Goal: Task Accomplishment & Management: Manage account settings

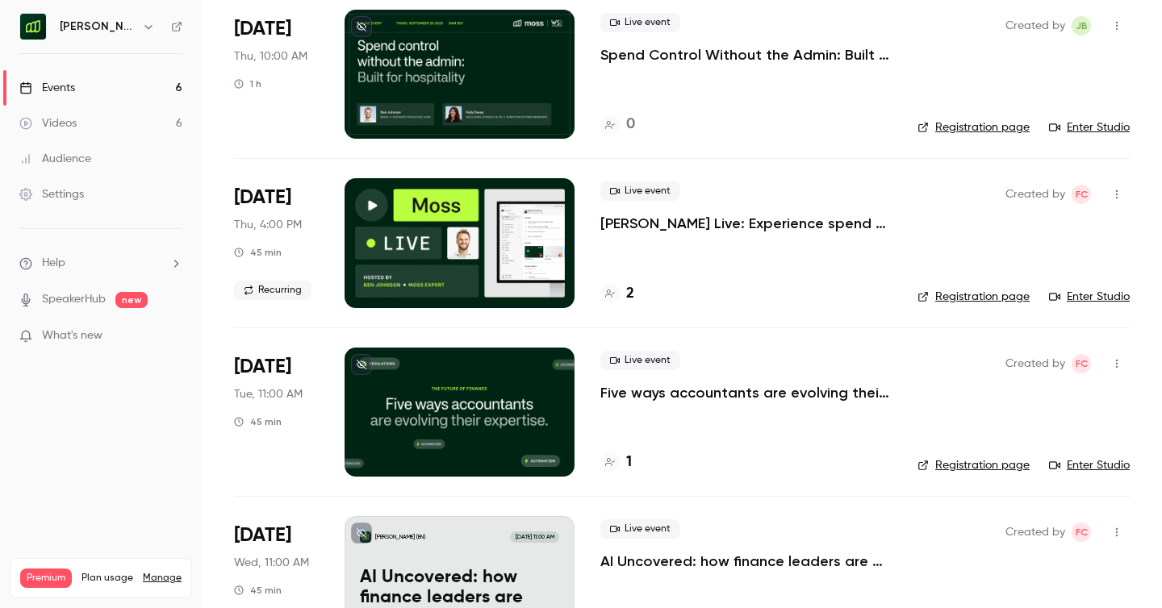
scroll to position [162, 0]
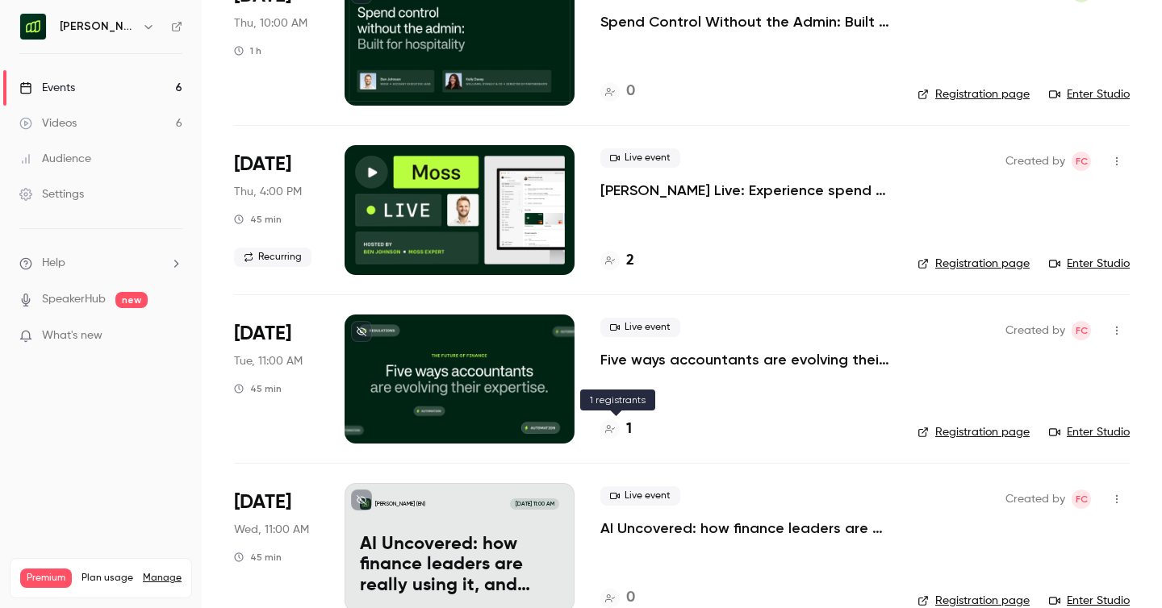
click at [628, 427] on h4 "1" at bounding box center [629, 430] width 6 height 22
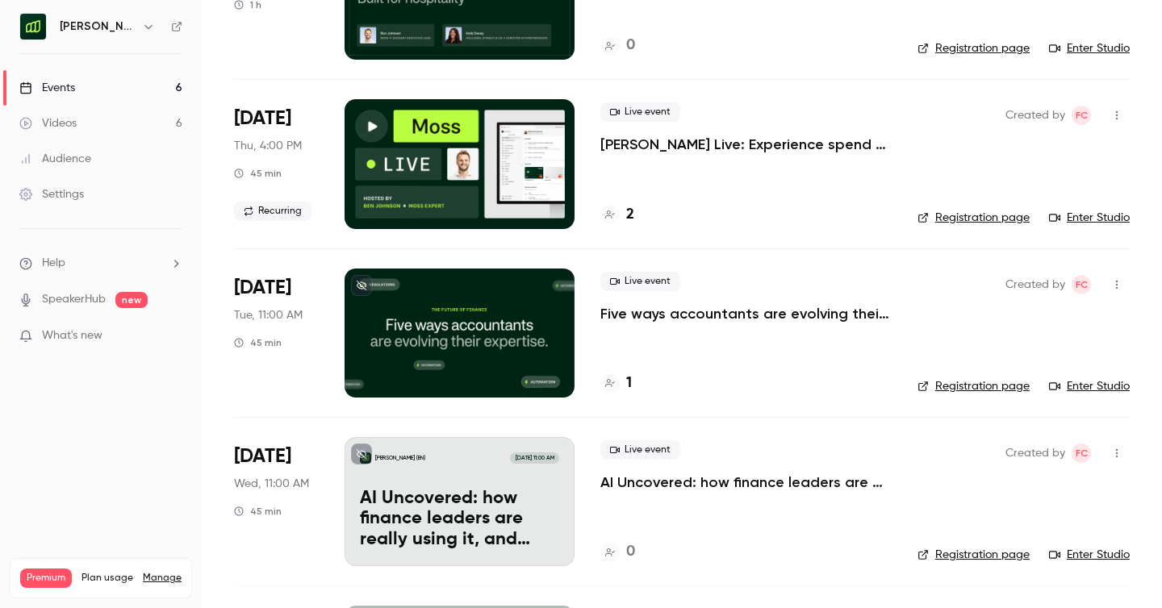
scroll to position [209, 0]
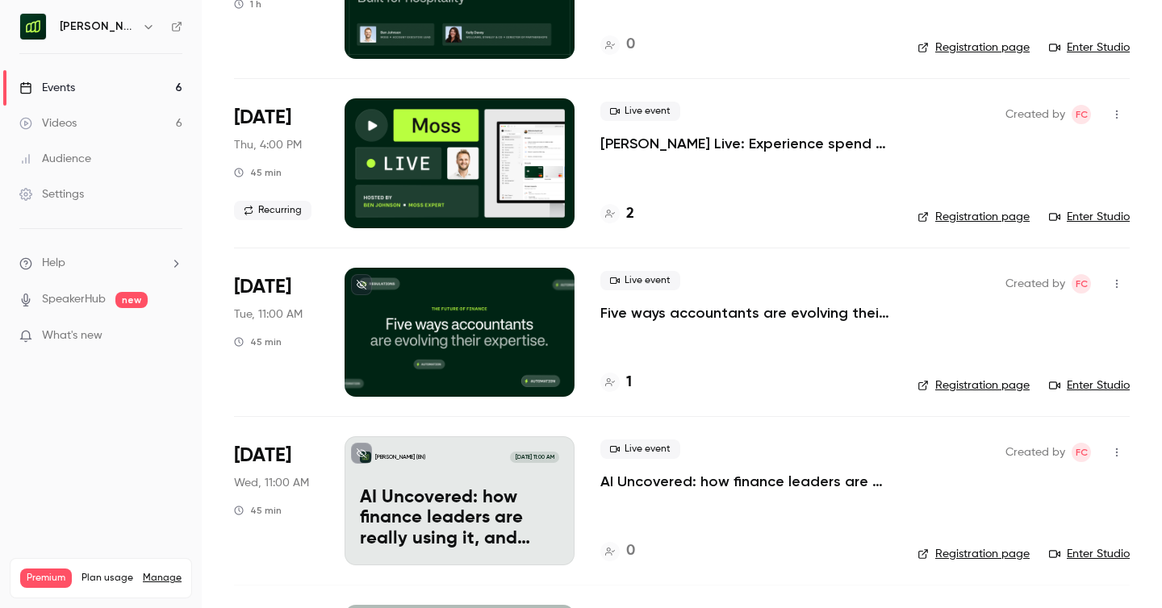
click at [724, 313] on p "Five ways accountants are evolving their expertise, for the future of finance" at bounding box center [745, 312] width 291 height 19
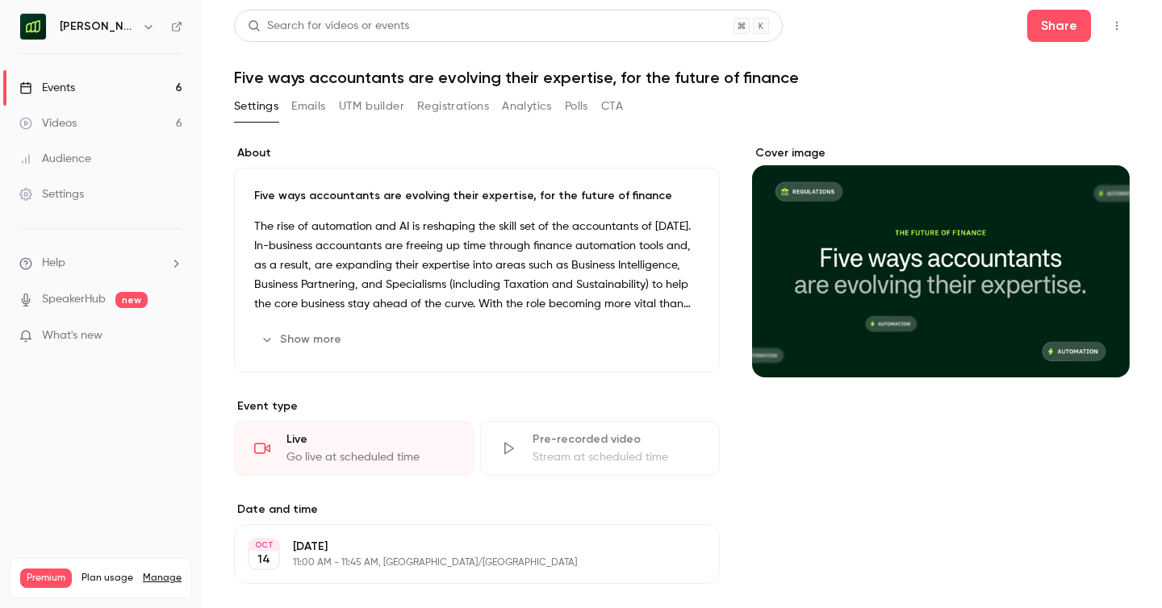
click at [306, 103] on button "Emails" at bounding box center [308, 107] width 34 height 26
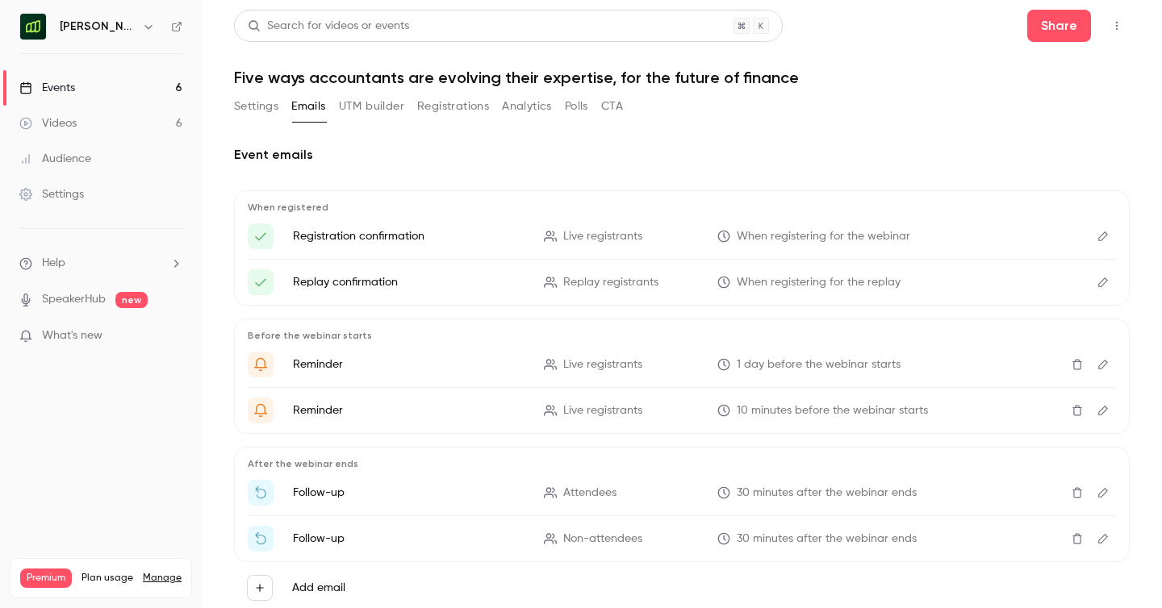
click at [1101, 234] on icon "Edit" at bounding box center [1102, 236] width 13 height 11
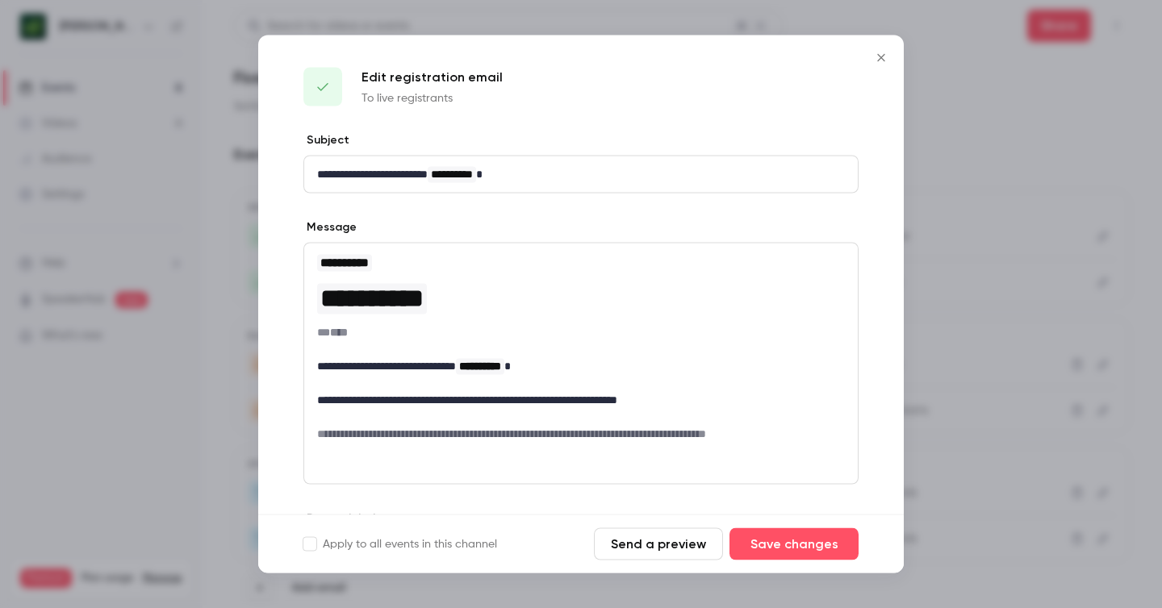
click at [880, 56] on icon "Close" at bounding box center [880, 57] width 7 height 7
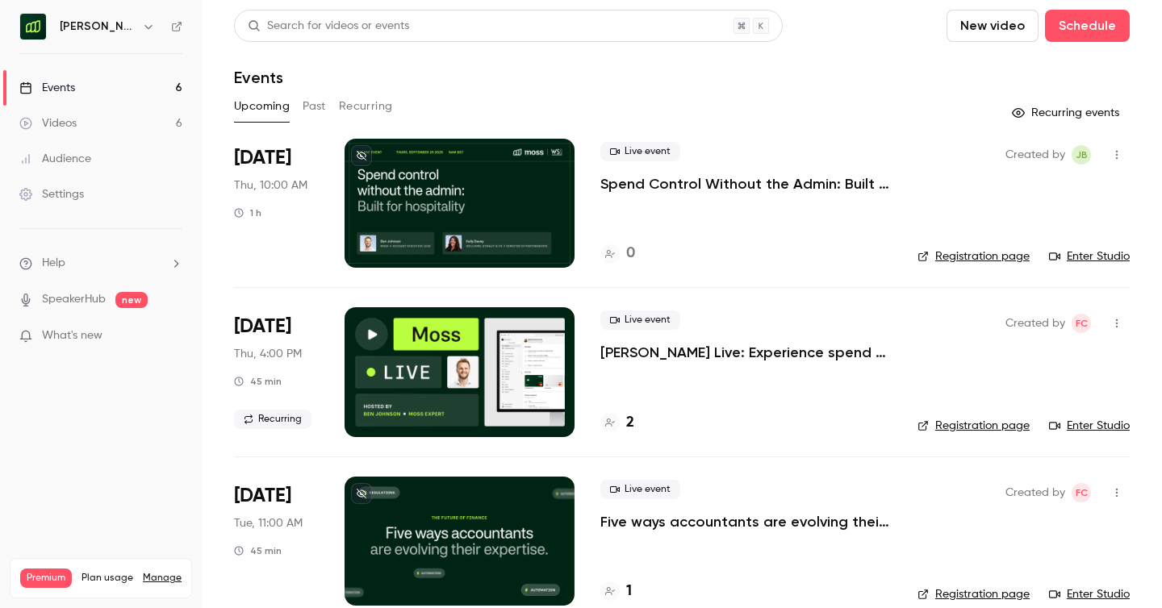
click at [730, 524] on p "Five ways accountants are evolving their expertise, for the future of finance" at bounding box center [745, 521] width 291 height 19
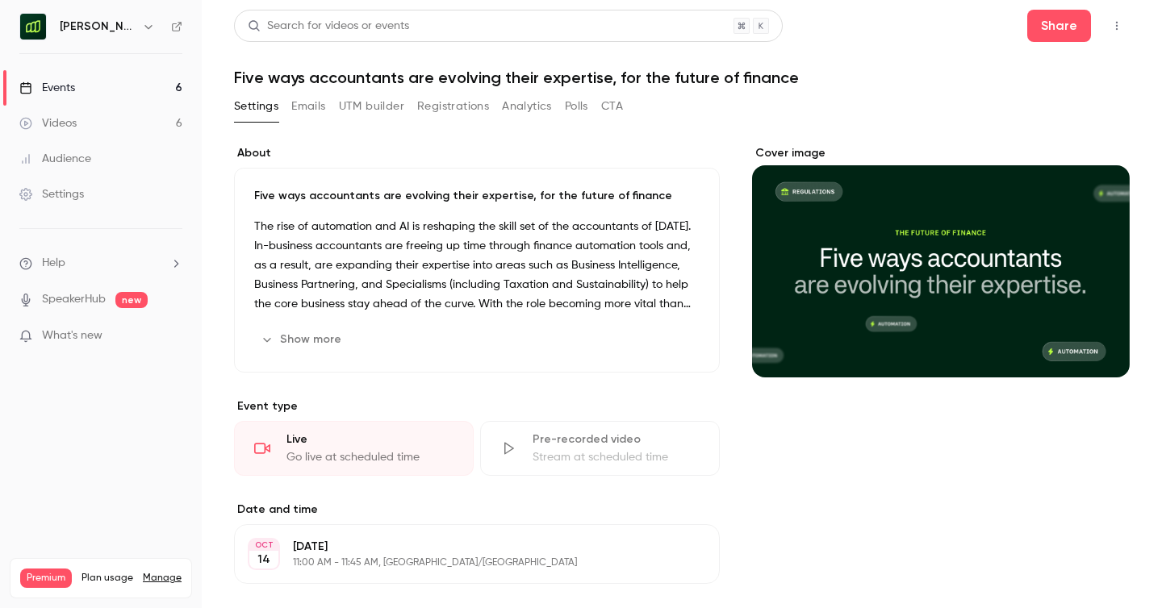
click at [315, 338] on button "Show more" at bounding box center [302, 340] width 97 height 26
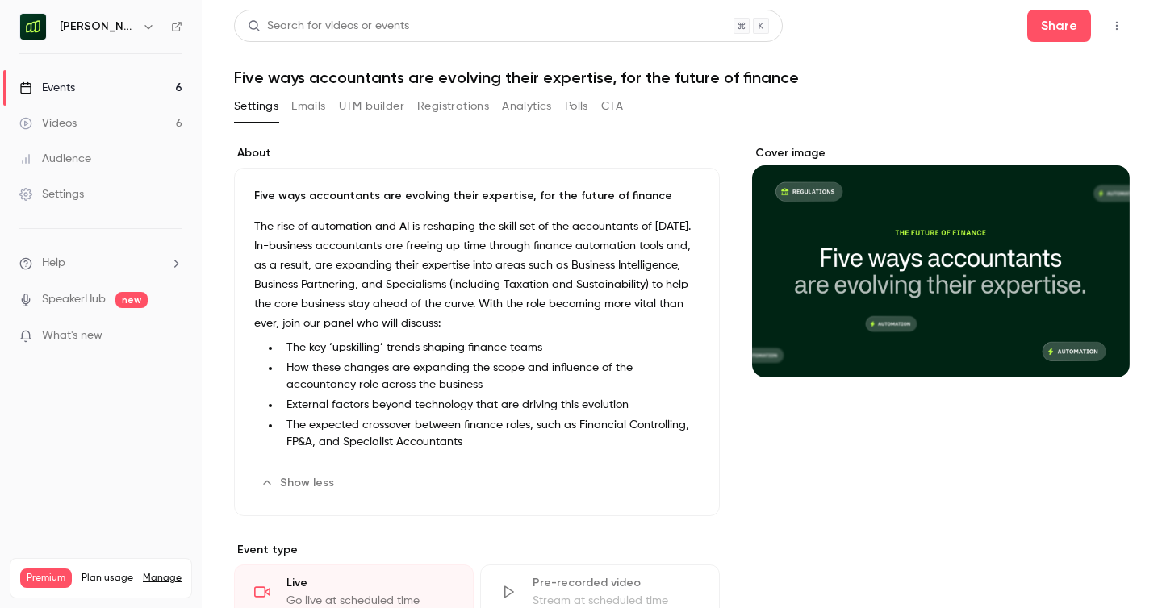
click at [400, 395] on ul "The key ‘upskilling’ trends shaping finance teams How these changes are expandi…" at bounding box center [476, 395] width 445 height 111
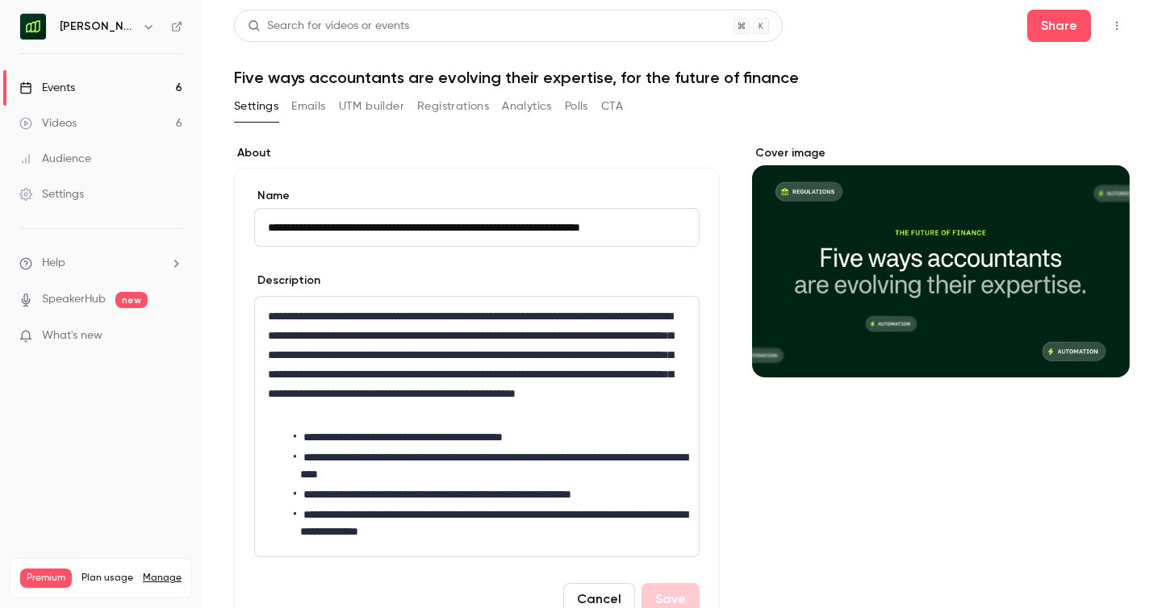
click at [431, 415] on p "**********" at bounding box center [477, 365] width 418 height 116
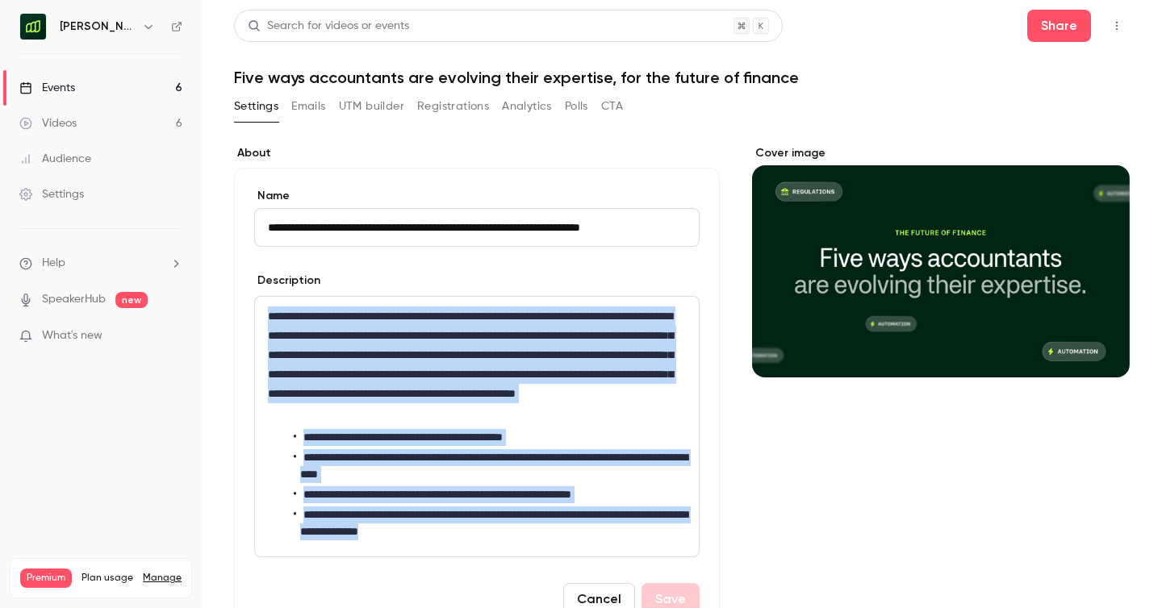
drag, startPoint x: 543, startPoint y: 535, endPoint x: 263, endPoint y: 317, distance: 354.7
click at [263, 317] on div "**********" at bounding box center [477, 427] width 444 height 260
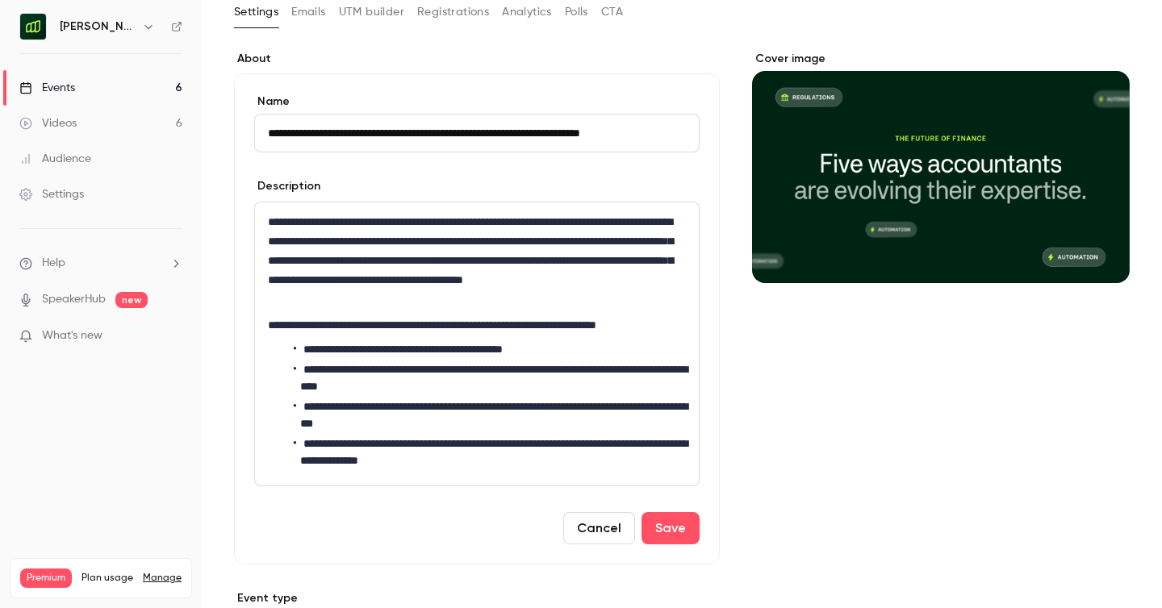
scroll to position [97, 0]
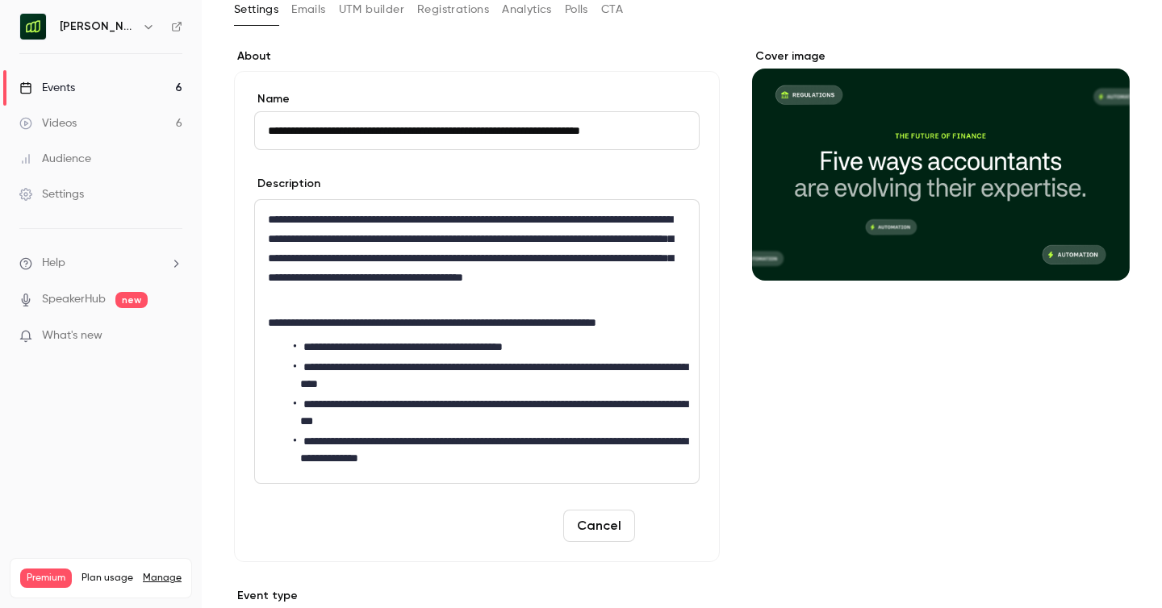
click at [670, 525] on button "Save" at bounding box center [670, 526] width 58 height 32
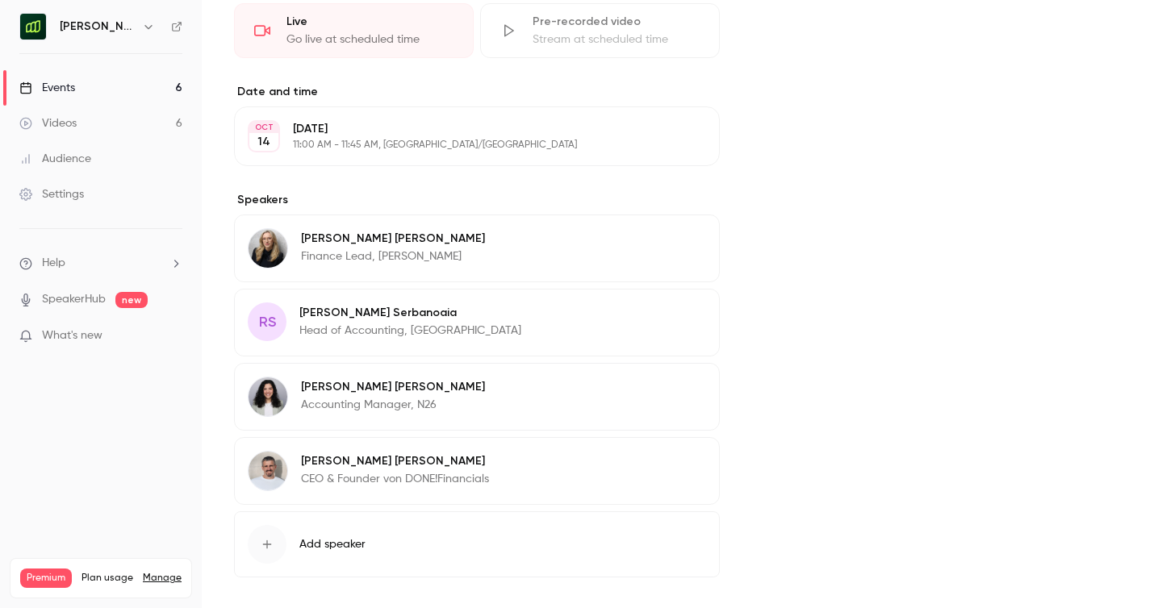
scroll to position [582, 0]
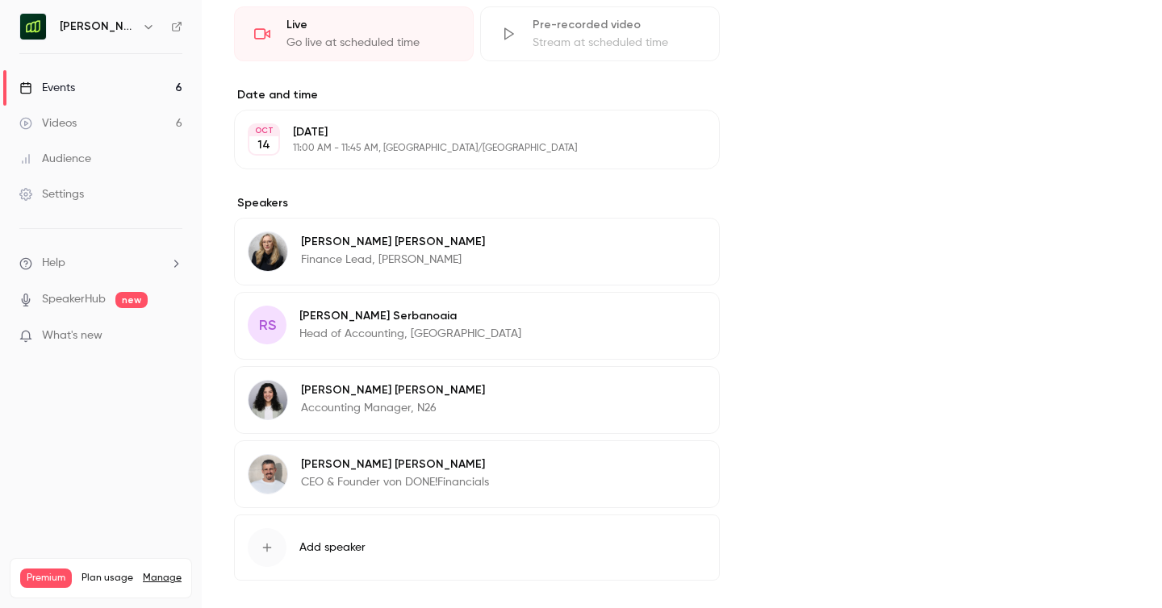
click at [320, 323] on p "Roxana Serbanoaia" at bounding box center [410, 316] width 222 height 16
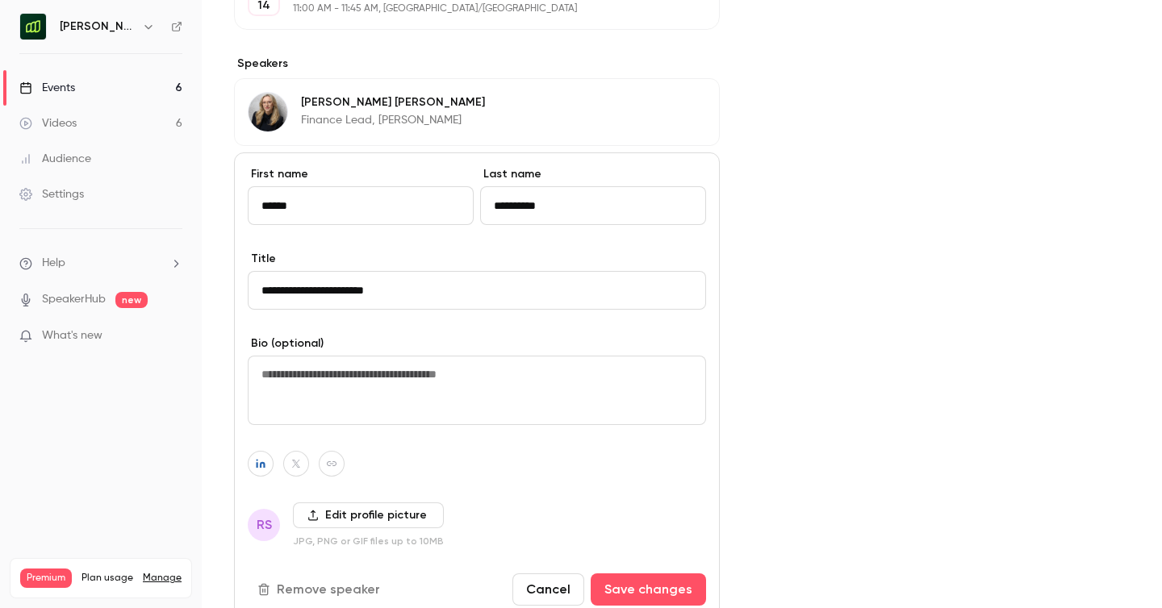
scroll to position [722, 0]
click at [340, 511] on label "Edit profile picture" at bounding box center [368, 515] width 151 height 26
click at [0, 0] on input "Edit profile picture" at bounding box center [0, 0] width 0 height 0
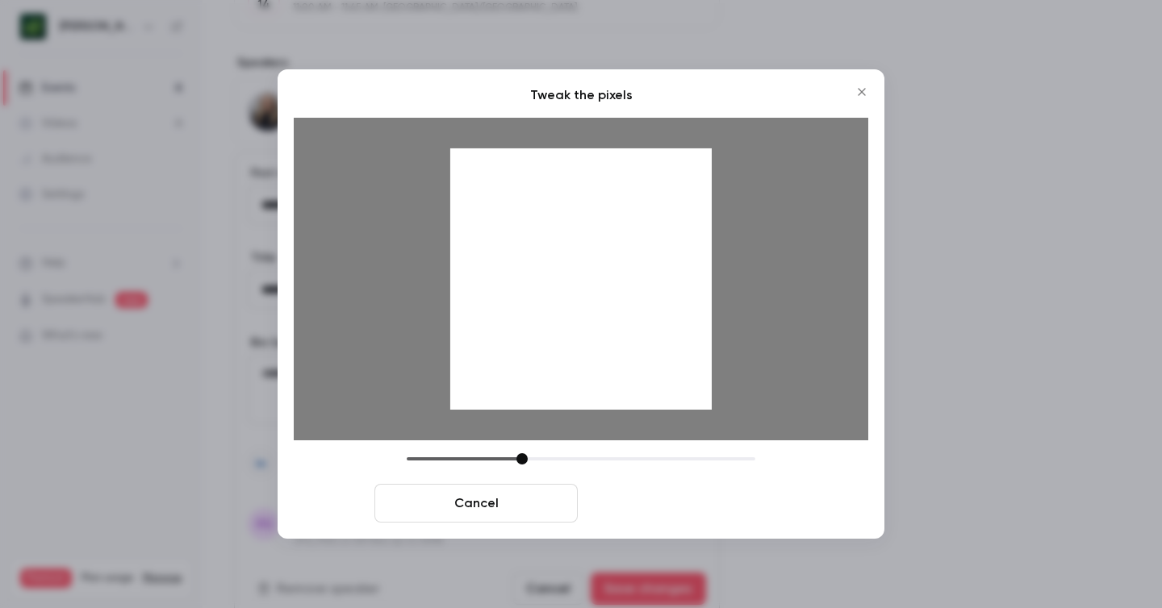
click at [649, 507] on button "Crop and save" at bounding box center [685, 503] width 203 height 39
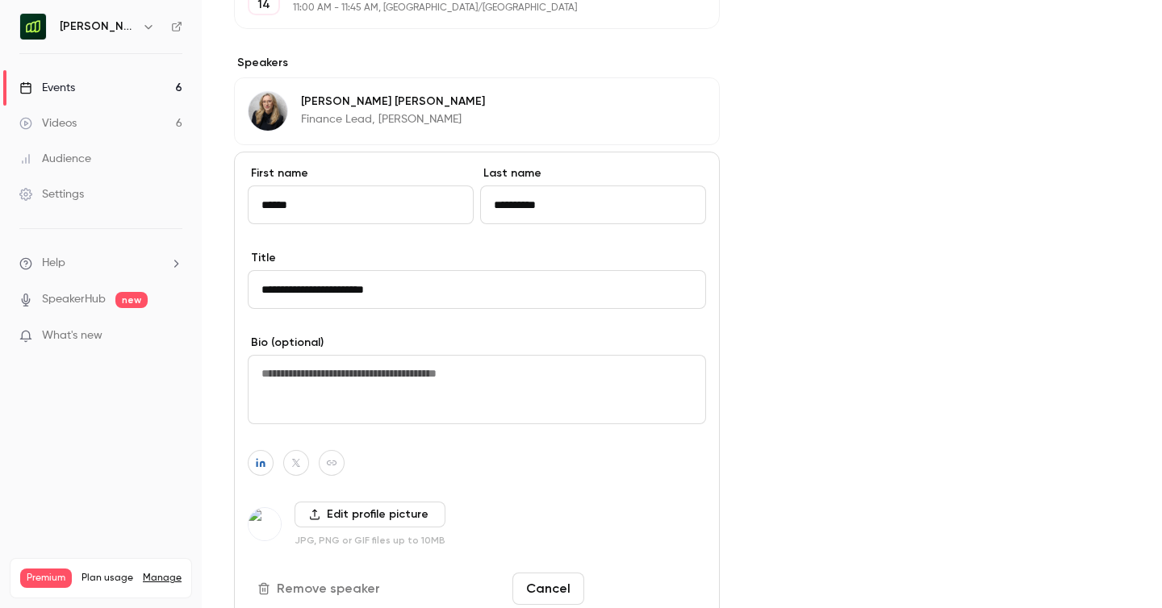
click at [649, 600] on button "Save changes" at bounding box center [648, 589] width 115 height 32
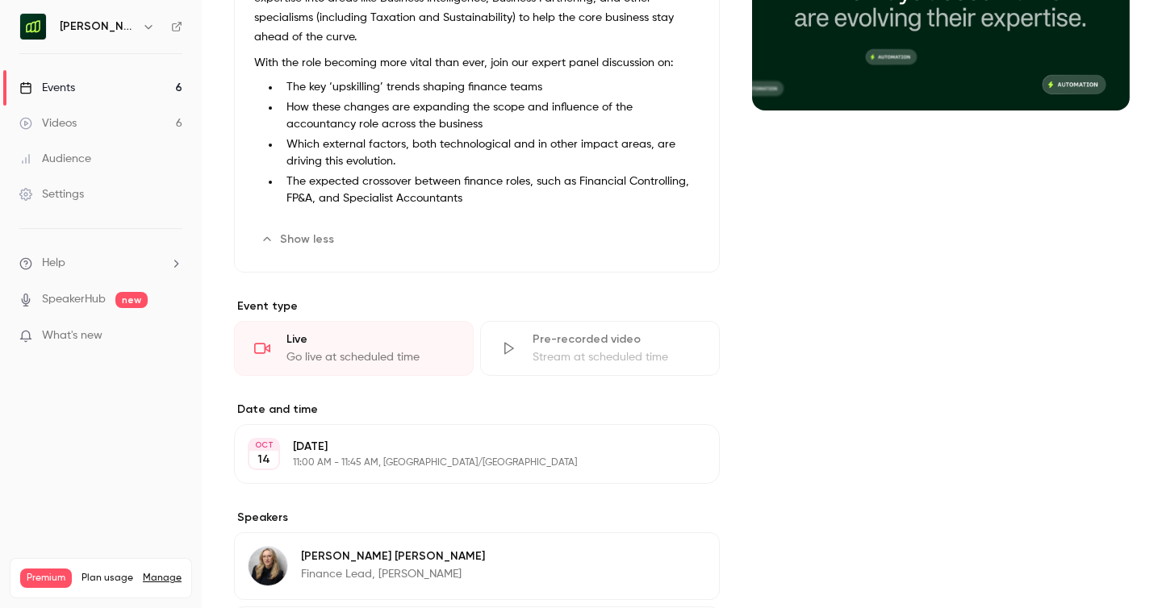
scroll to position [0, 0]
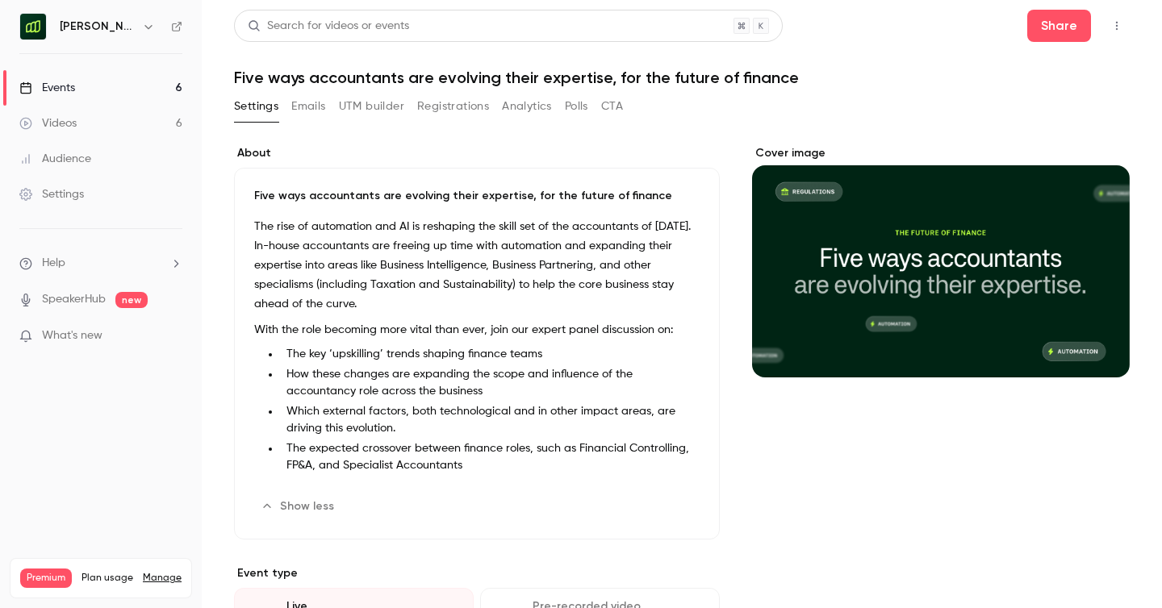
click at [127, 90] on link "Events 6" at bounding box center [101, 87] width 202 height 35
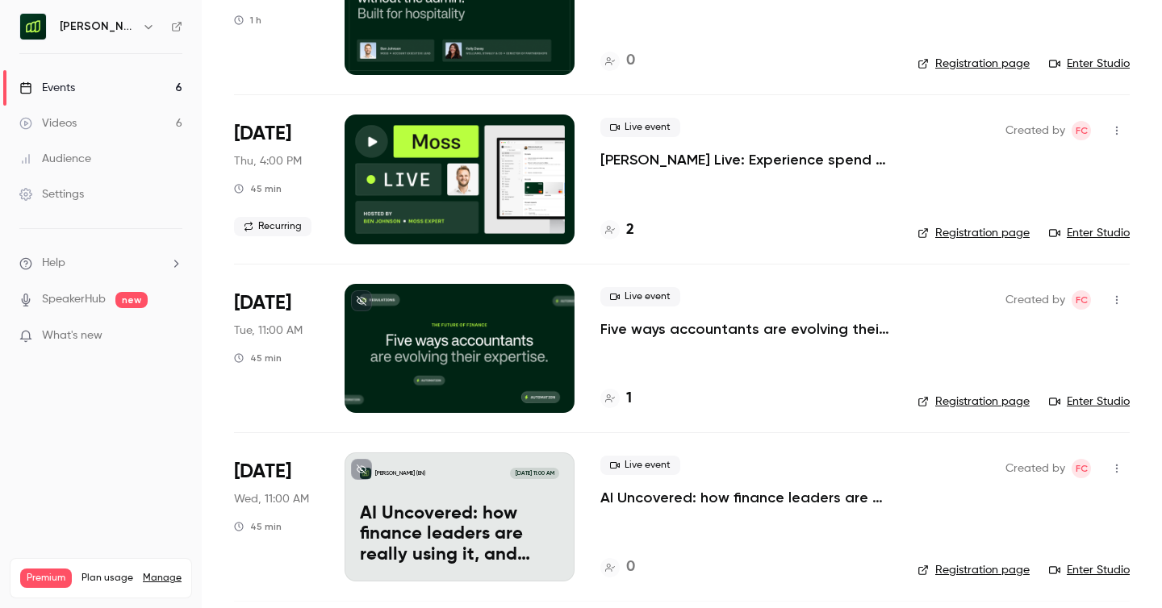
scroll to position [197, 0]
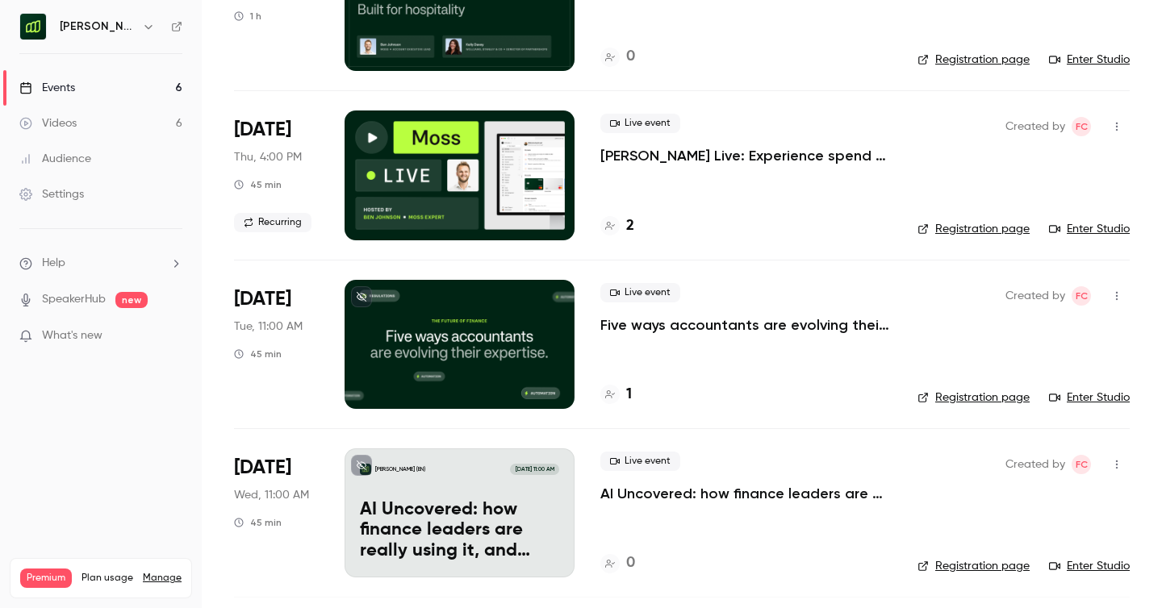
click at [719, 320] on p "Five ways accountants are evolving their expertise, for the future of finance" at bounding box center [745, 324] width 291 height 19
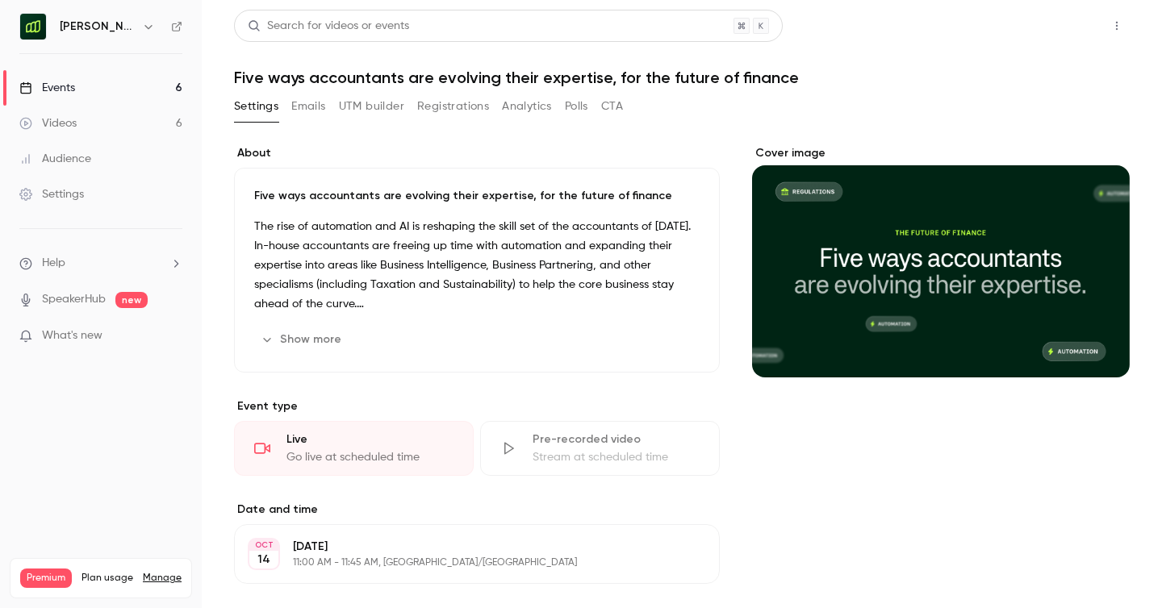
click at [1046, 19] on button "Share" at bounding box center [1059, 26] width 64 height 32
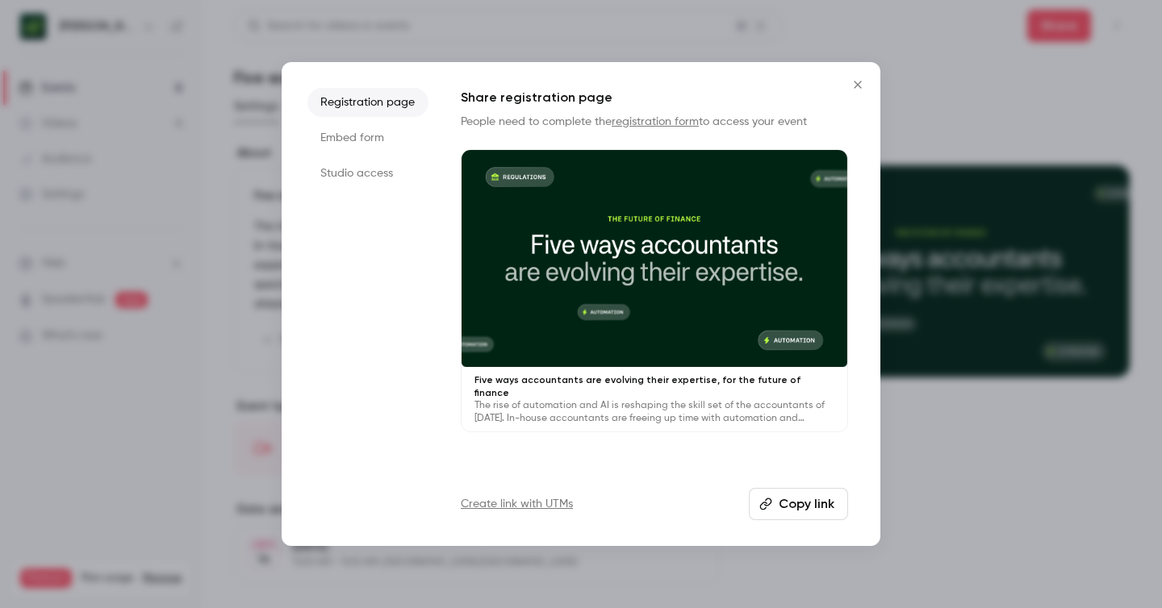
click at [788, 511] on button "Copy link" at bounding box center [798, 504] width 99 height 32
click at [858, 85] on icon "Close" at bounding box center [857, 84] width 19 height 13
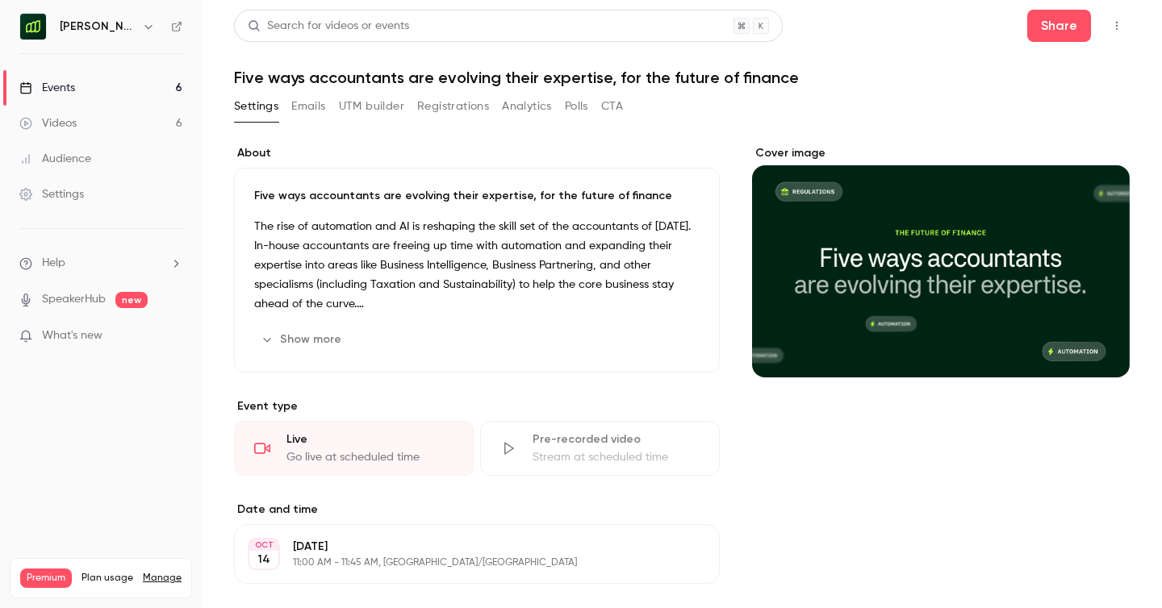
scroll to position [385, 0]
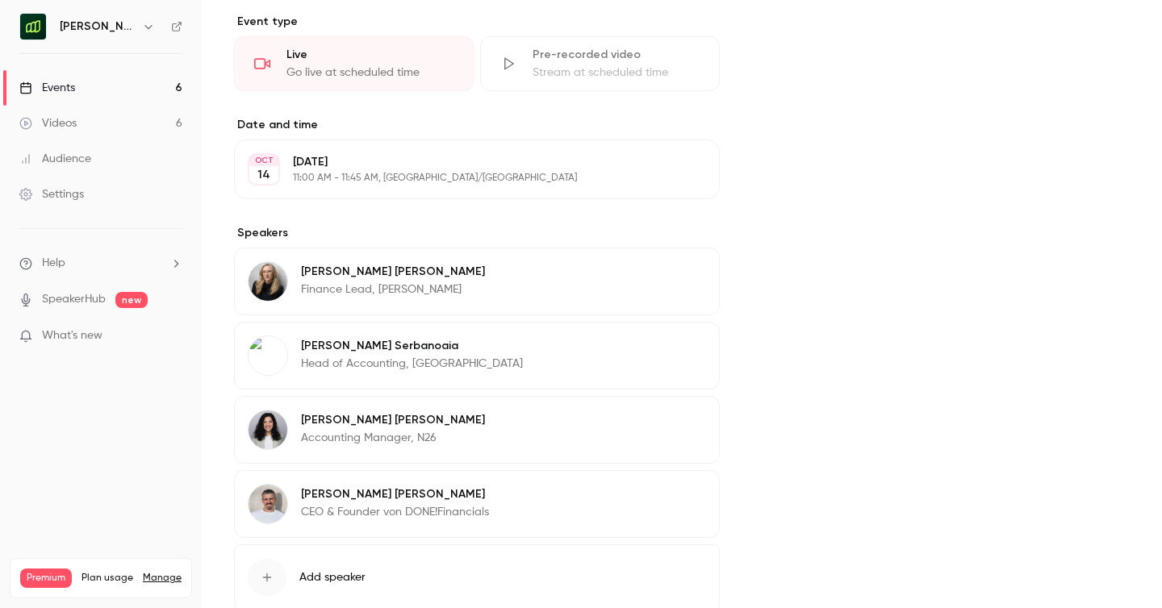
click at [434, 367] on p "Head of Accounting, [GEOGRAPHIC_DATA]" at bounding box center [412, 364] width 222 height 16
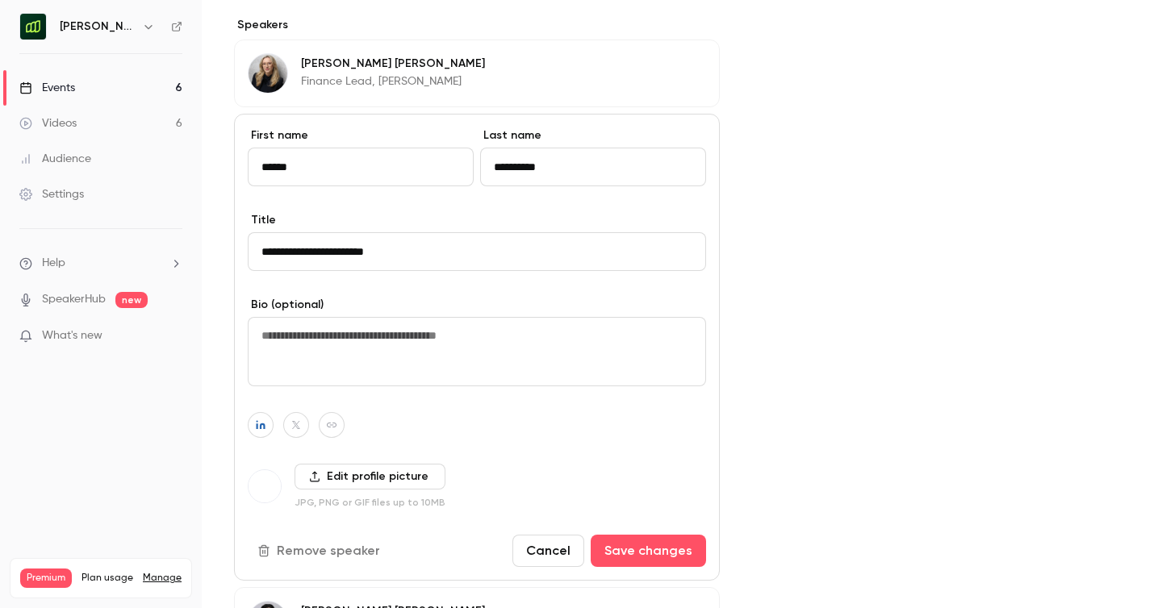
scroll to position [596, 0]
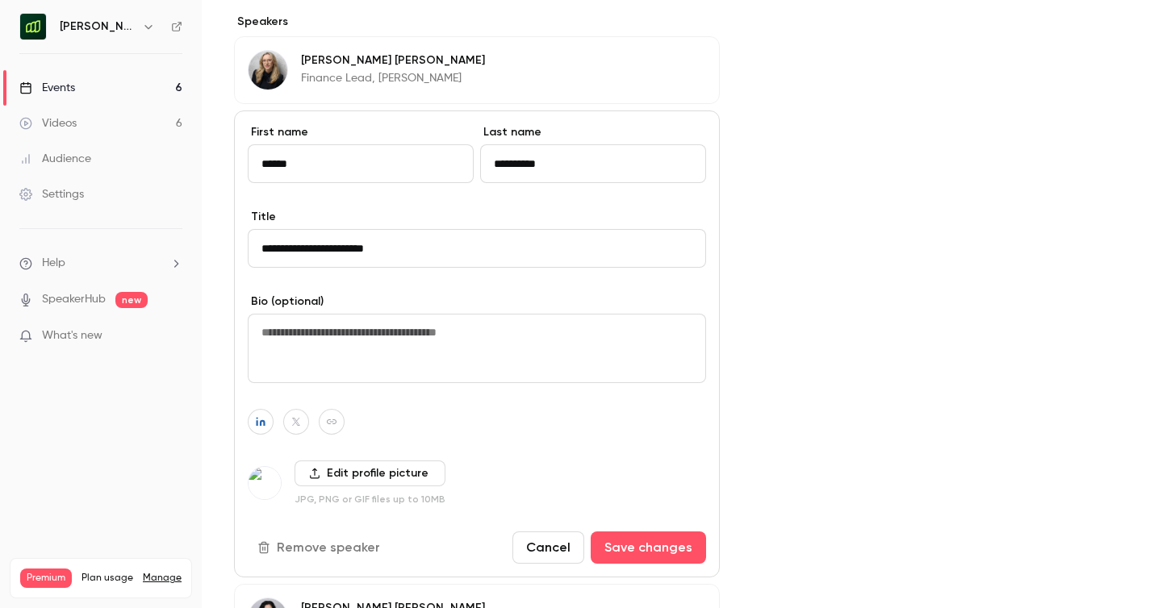
click at [396, 473] on label "Edit profile picture" at bounding box center [369, 474] width 151 height 26
click at [0, 0] on input "Edit profile picture" at bounding box center [0, 0] width 0 height 0
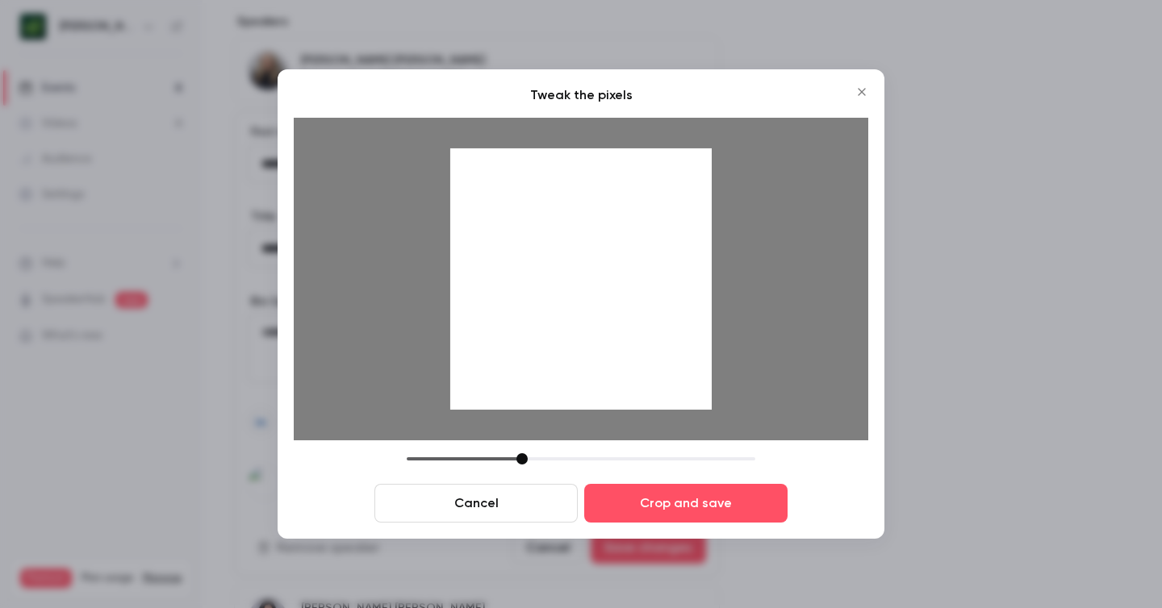
drag, startPoint x: 575, startPoint y: 333, endPoint x: 575, endPoint y: 348, distance: 14.5
click at [575, 348] on div at bounding box center [580, 278] width 261 height 261
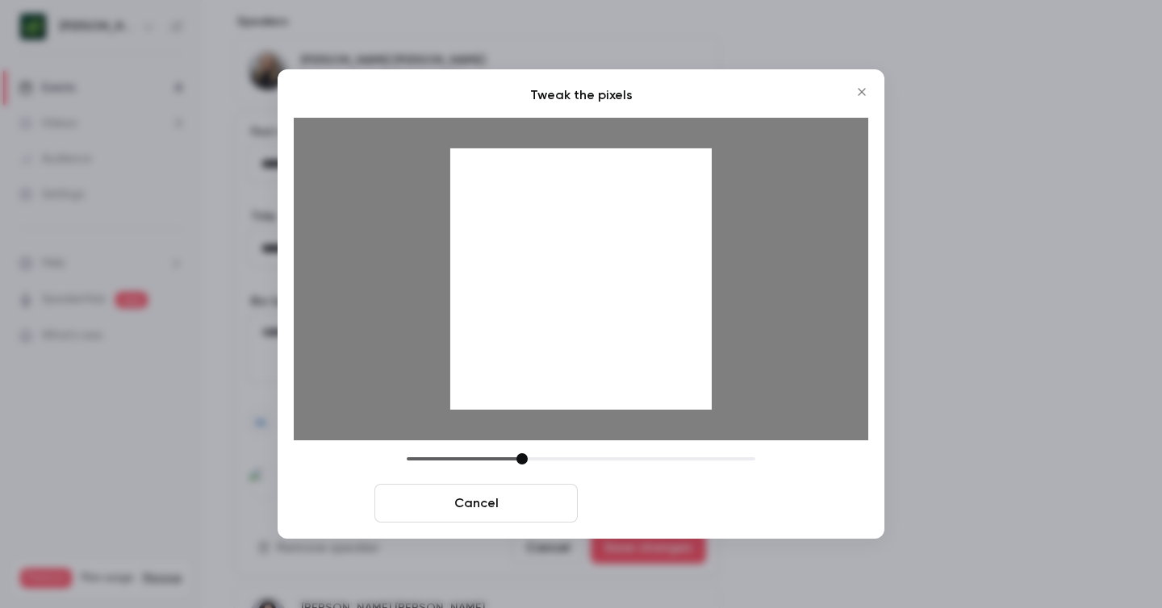
click at [707, 505] on button "Crop and save" at bounding box center [685, 503] width 203 height 39
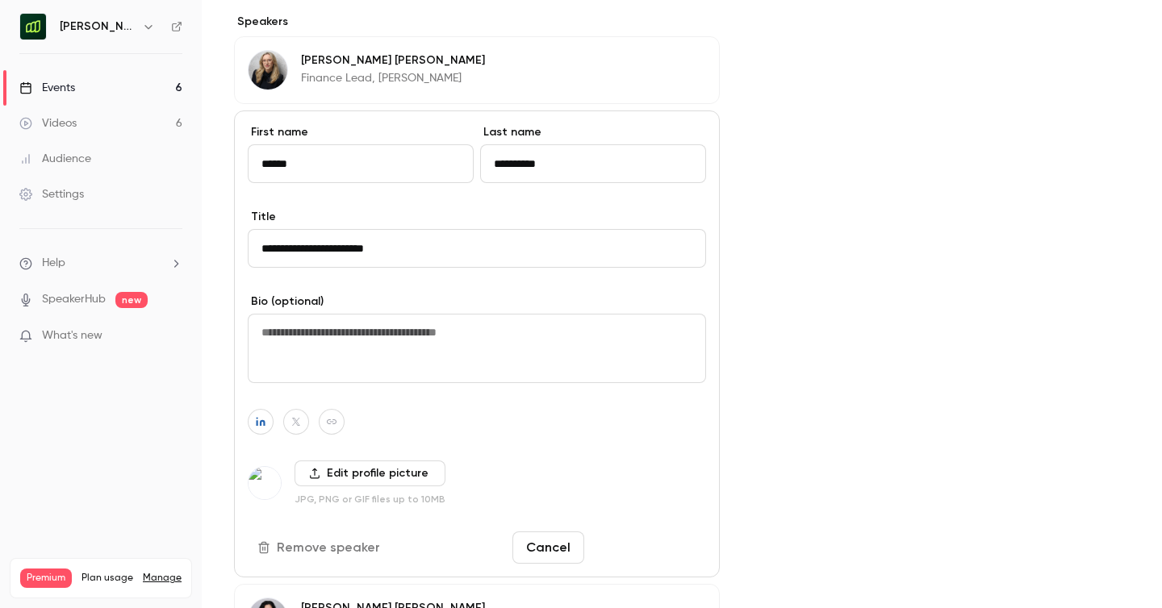
click at [646, 542] on button "Save changes" at bounding box center [648, 548] width 115 height 32
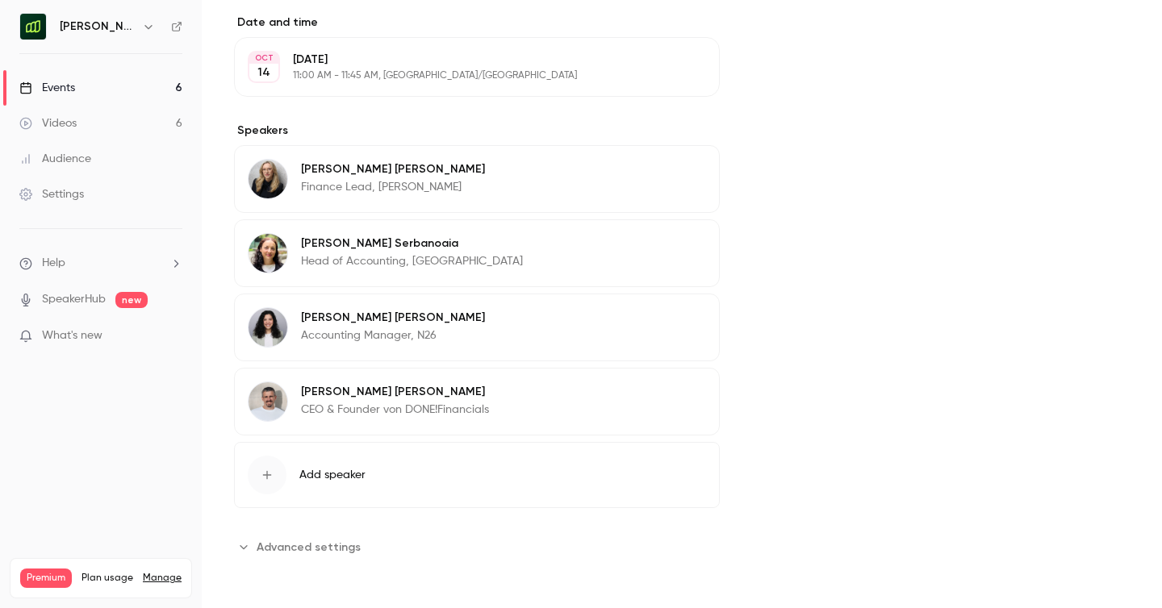
click at [674, 383] on button "Edit" at bounding box center [676, 395] width 59 height 26
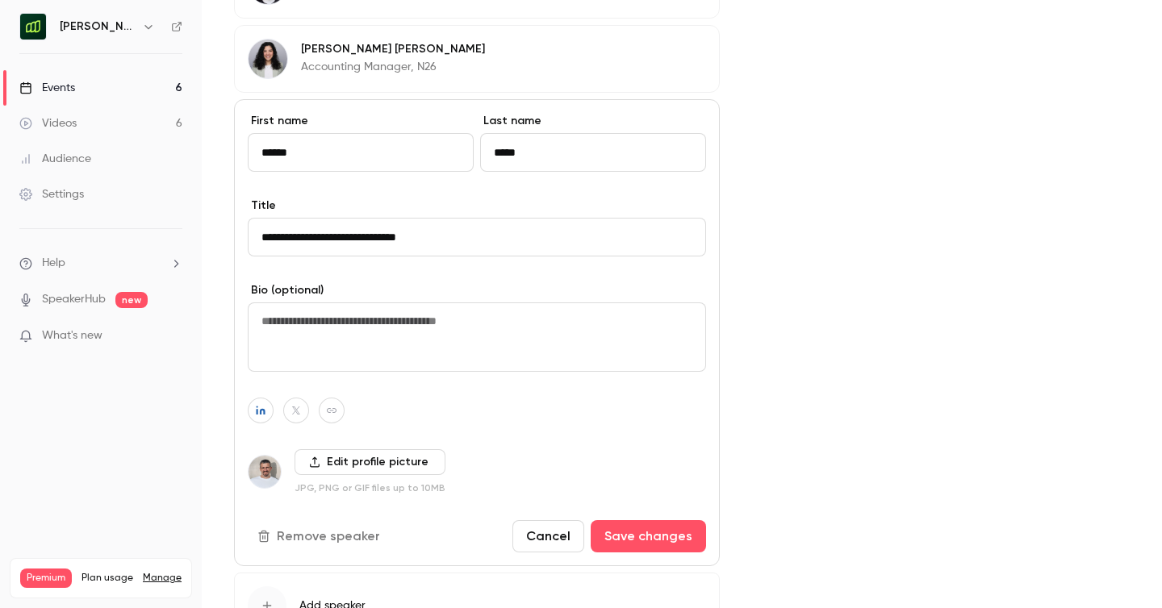
scroll to position [758, 0]
click at [358, 461] on label "Edit profile picture" at bounding box center [369, 461] width 151 height 26
click at [0, 0] on input "Edit profile picture" at bounding box center [0, 0] width 0 height 0
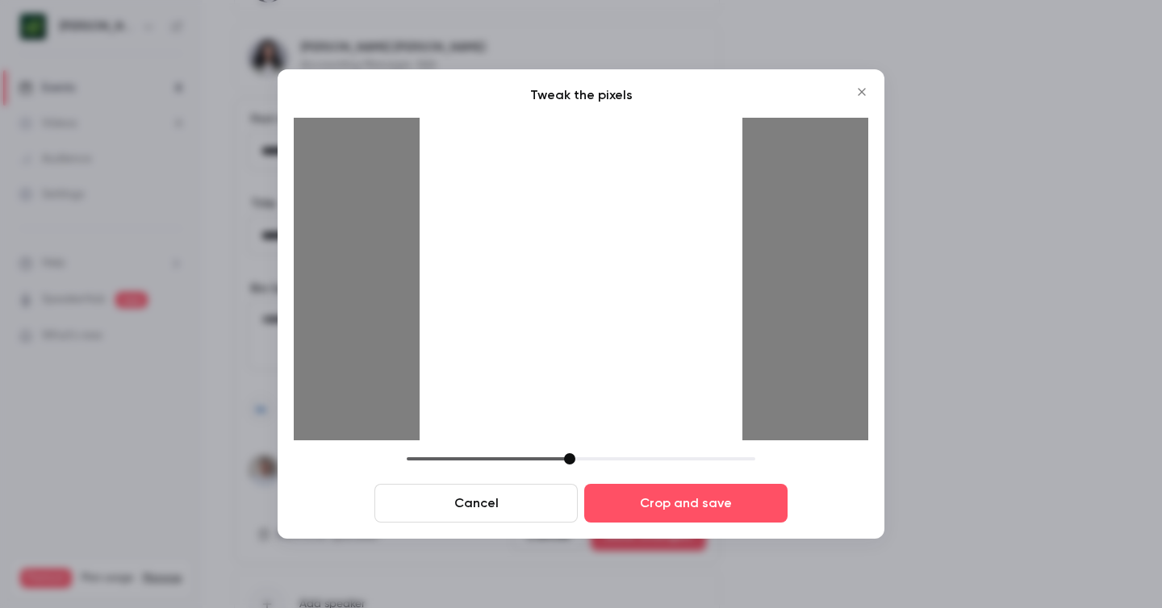
drag, startPoint x: 522, startPoint y: 458, endPoint x: 570, endPoint y: 466, distance: 48.2
click at [570, 466] on div "Cancel Crop and save" at bounding box center [581, 487] width 574 height 69
drag, startPoint x: 591, startPoint y: 342, endPoint x: 599, endPoint y: 336, distance: 9.8
click at [599, 336] on div at bounding box center [581, 279] width 323 height 323
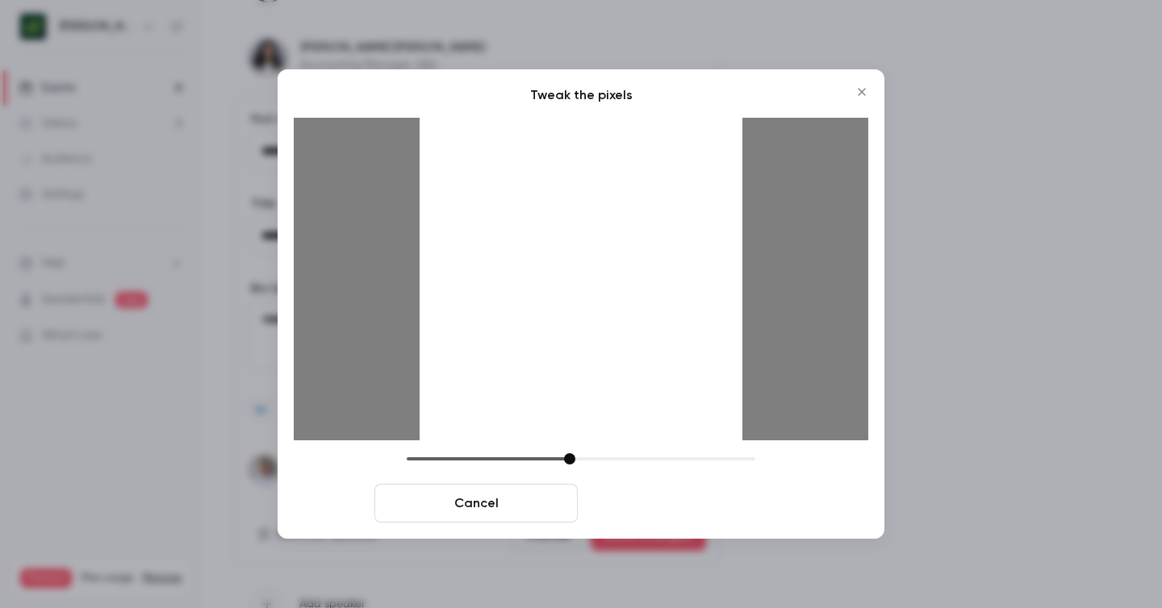
click at [654, 511] on button "Crop and save" at bounding box center [685, 503] width 203 height 39
click at [743, 495] on button "Crop and save" at bounding box center [685, 503] width 203 height 39
click at [739, 511] on button "Crop and save" at bounding box center [685, 503] width 203 height 39
click at [701, 495] on button "Crop and save" at bounding box center [685, 503] width 203 height 39
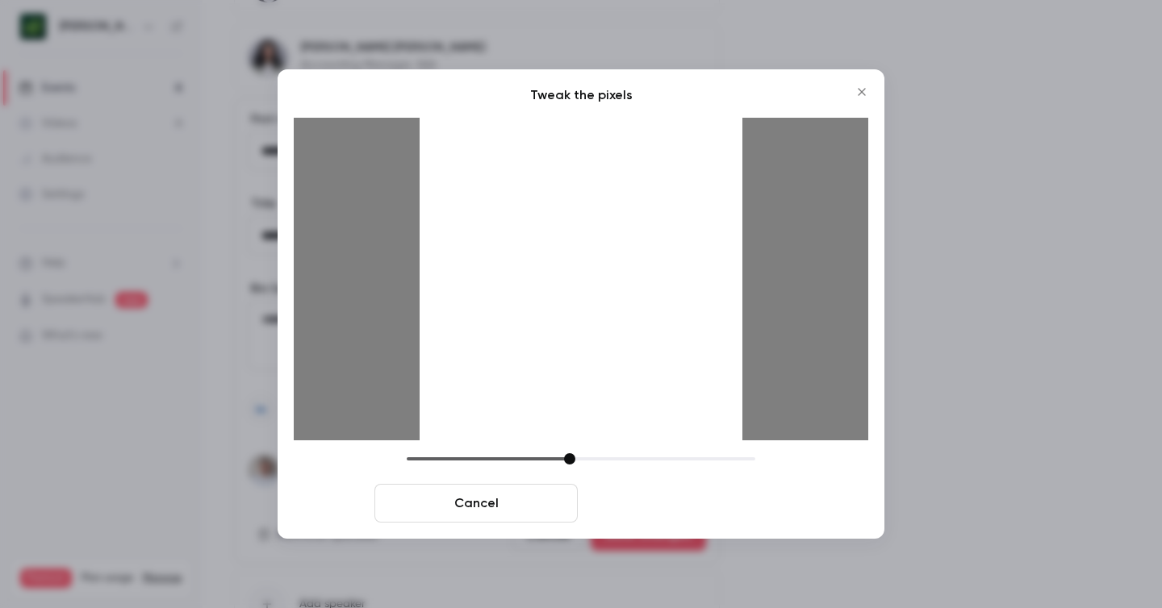
click at [701, 495] on button "Crop and save" at bounding box center [685, 503] width 203 height 39
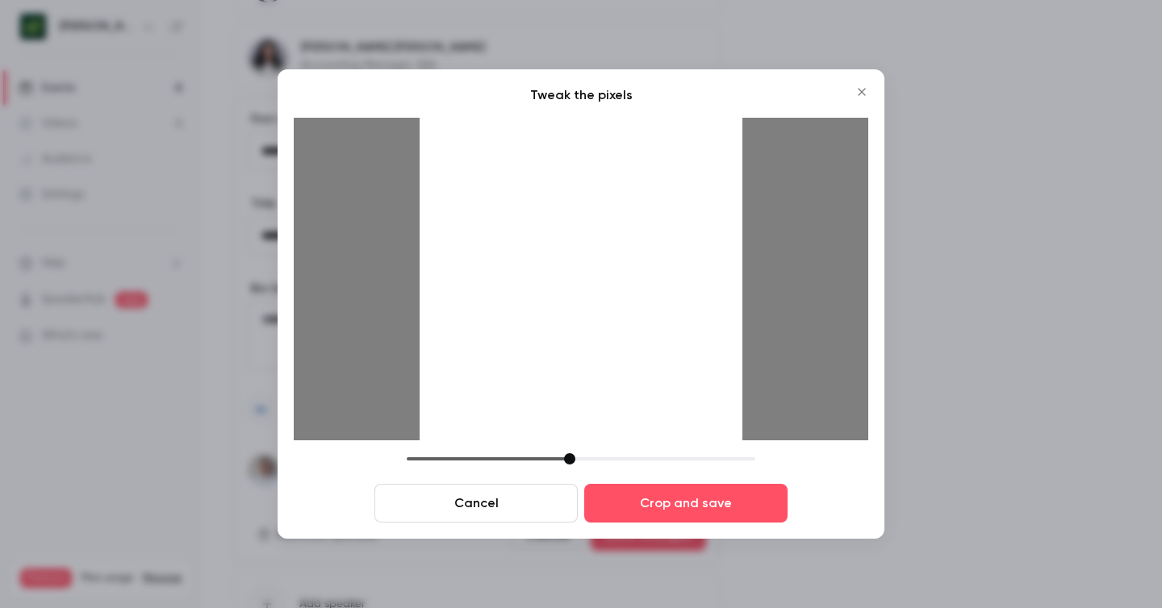
click at [862, 87] on icon "Close" at bounding box center [861, 92] width 19 height 13
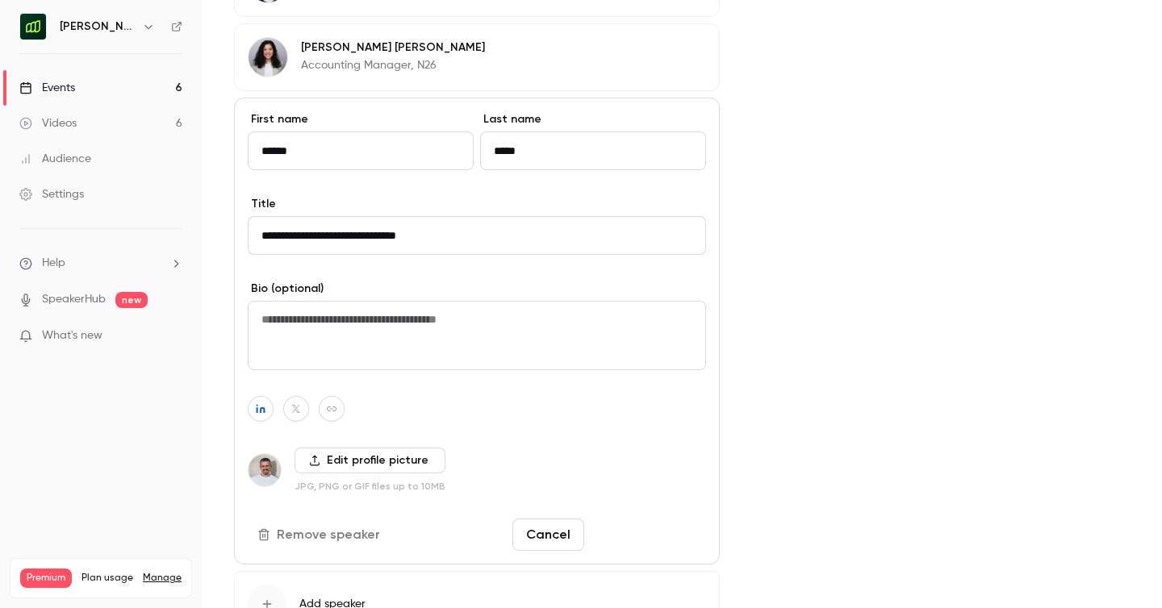
click at [629, 533] on button "Save changes" at bounding box center [648, 535] width 115 height 32
click at [666, 523] on button "Save changes" at bounding box center [648, 535] width 115 height 32
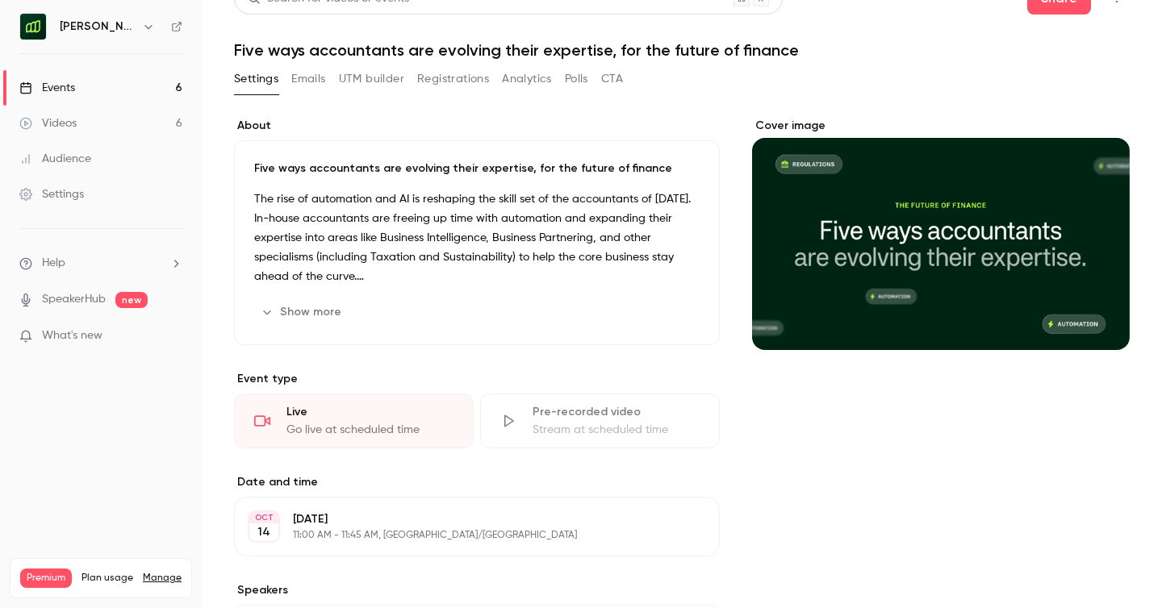
scroll to position [0, 0]
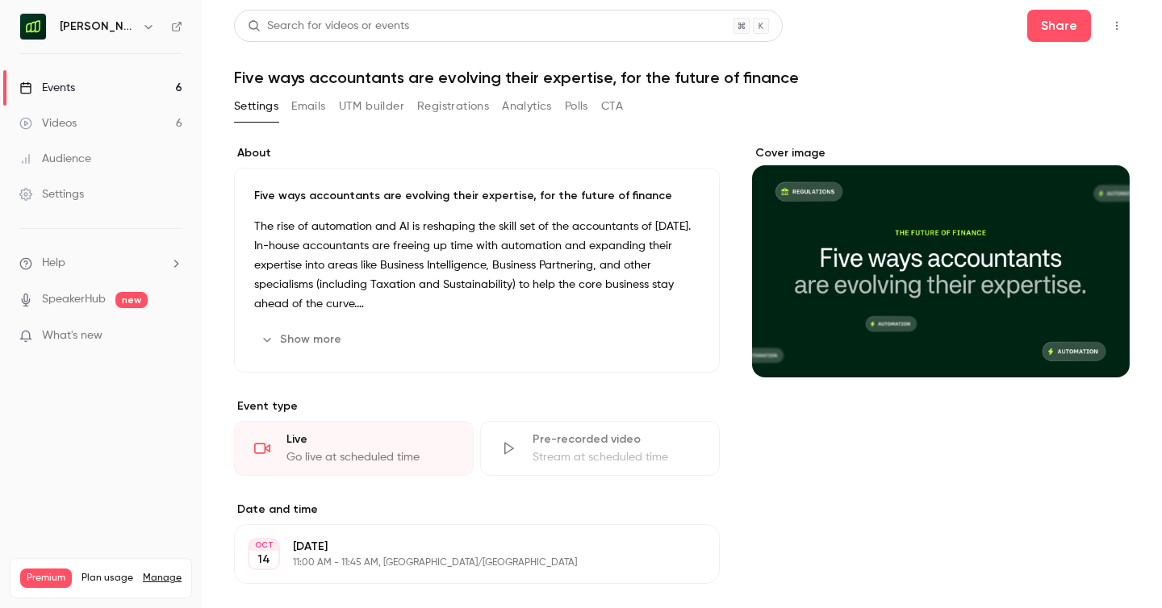
click at [307, 103] on button "Emails" at bounding box center [308, 107] width 34 height 26
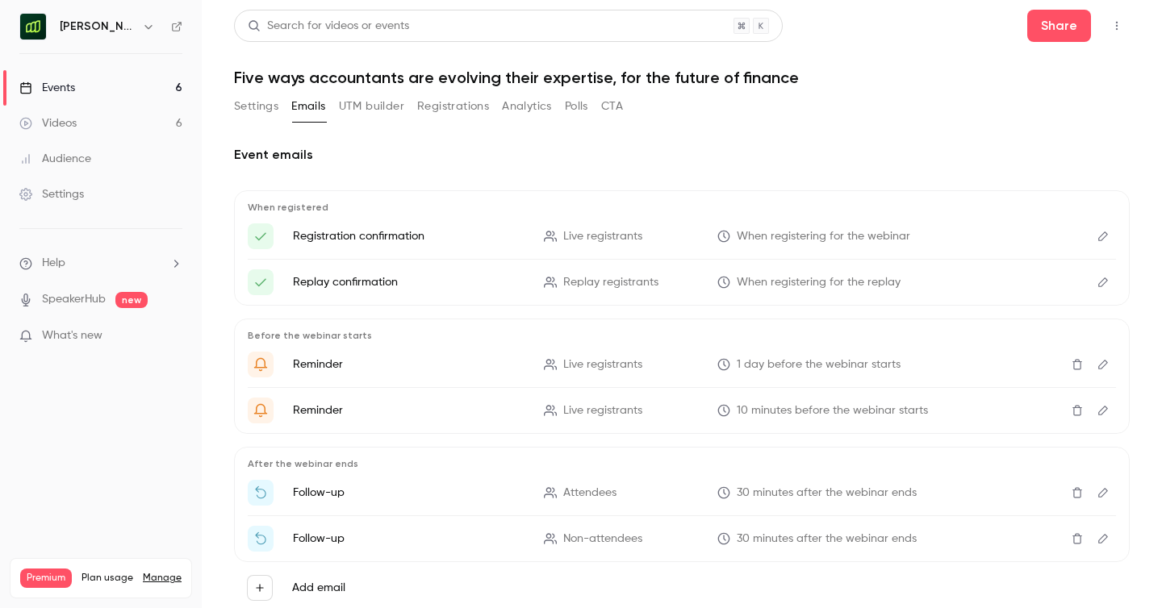
click at [1109, 240] on button "Edit" at bounding box center [1103, 236] width 26 height 26
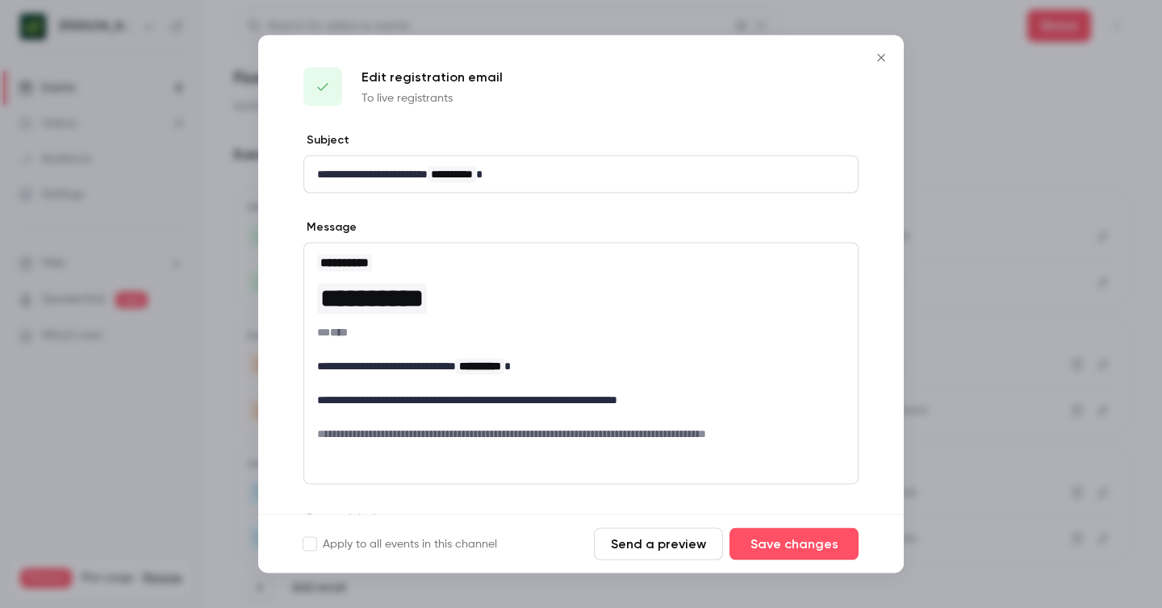
scroll to position [27, 0]
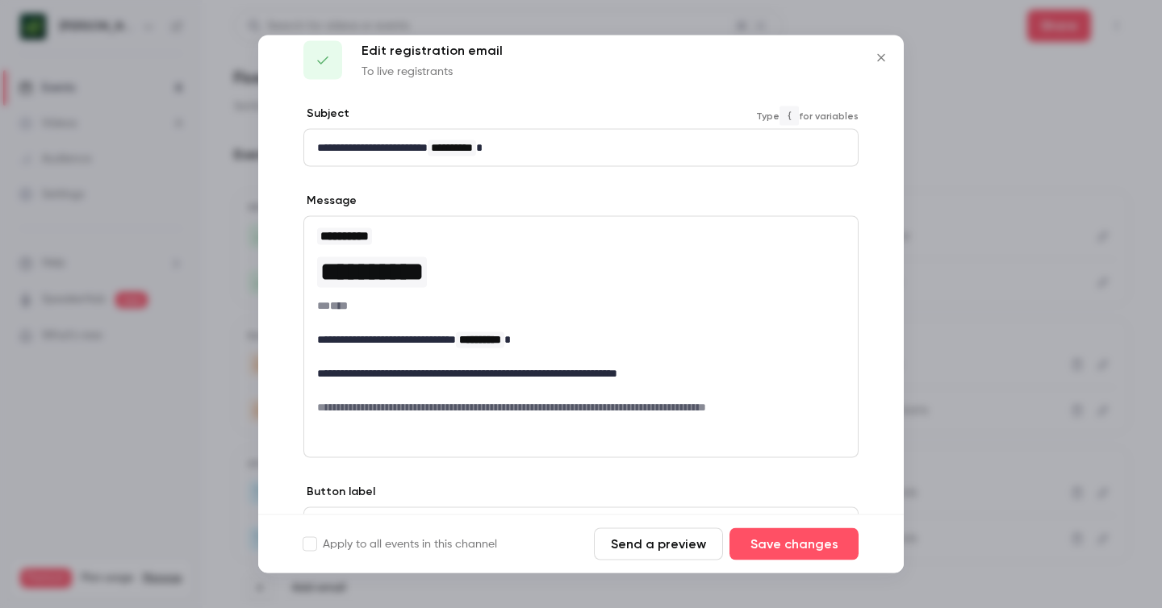
click at [550, 159] on div "**********" at bounding box center [580, 148] width 553 height 36
drag, startPoint x: 566, startPoint y: 150, endPoint x: 292, endPoint y: 145, distance: 273.5
click at [292, 145] on div "**********" at bounding box center [580, 355] width 645 height 498
click at [478, 382] on p "editor" at bounding box center [581, 390] width 528 height 17
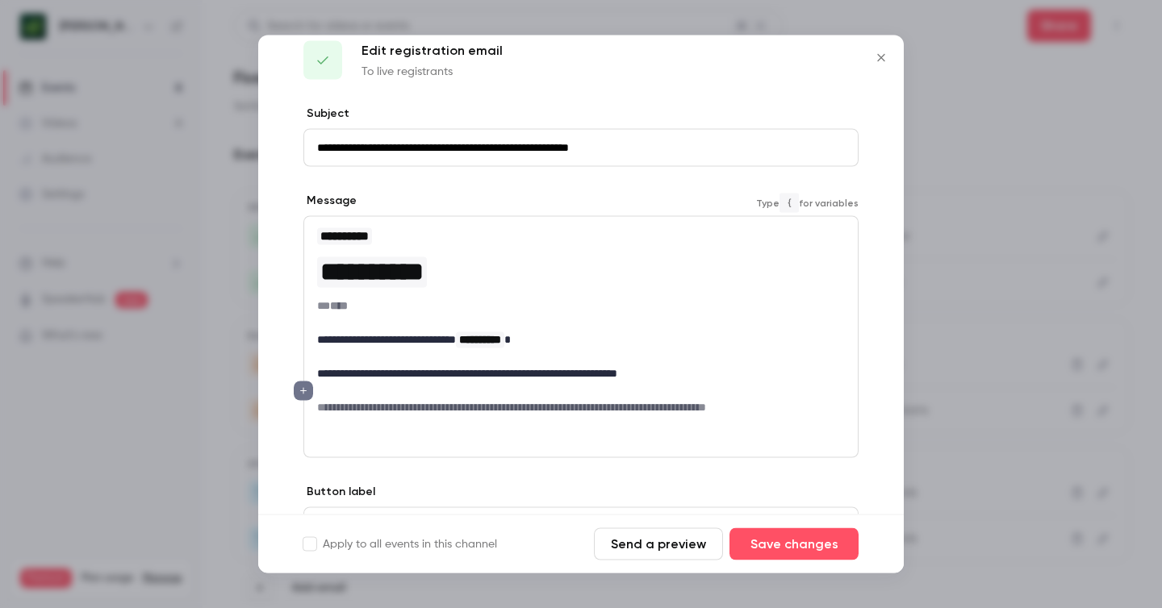
click at [625, 388] on p "editor" at bounding box center [581, 390] width 528 height 17
click at [329, 307] on h6 "** ****" at bounding box center [581, 306] width 528 height 17
click at [317, 307] on h6 "** ****" at bounding box center [581, 306] width 528 height 17
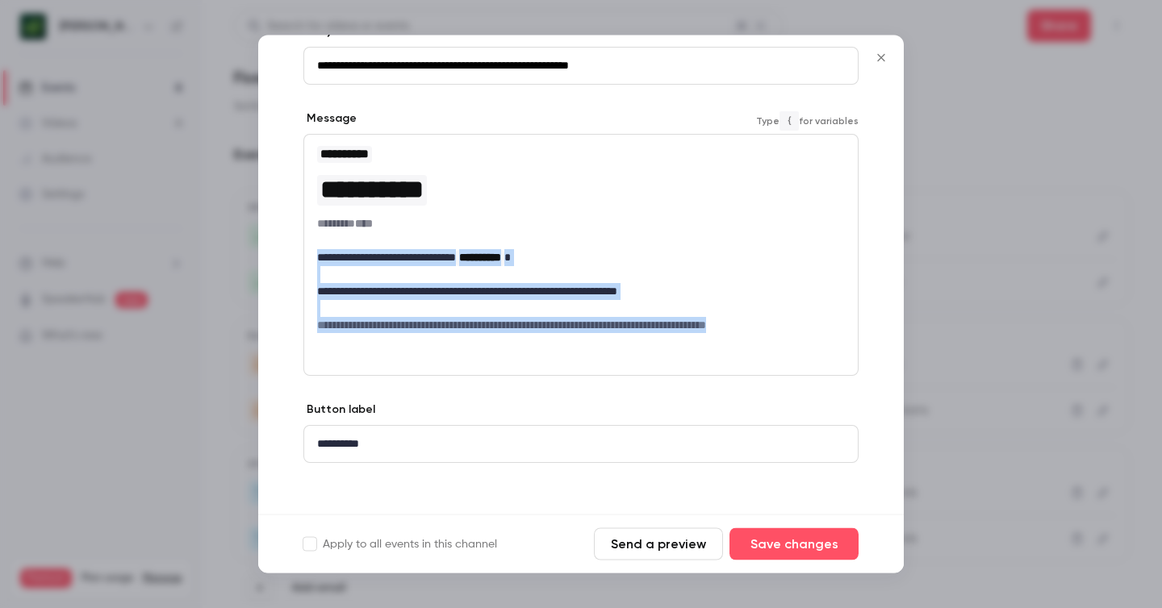
scroll to position [115, 0]
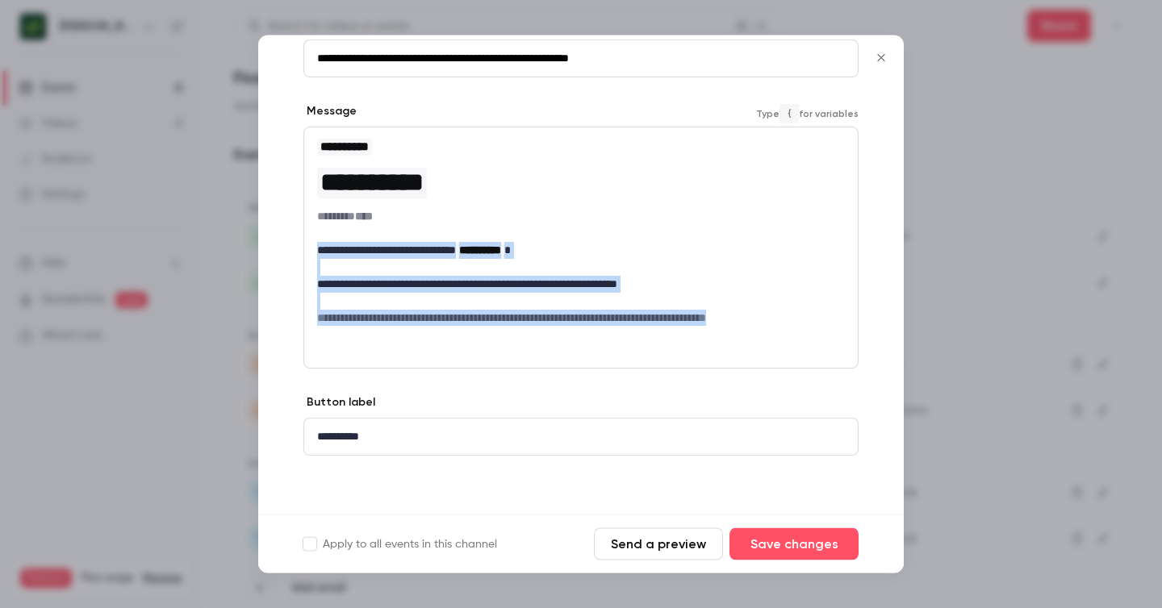
drag, startPoint x: 318, startPoint y: 340, endPoint x: 482, endPoint y: 390, distance: 172.3
click at [482, 390] on div "**********" at bounding box center [580, 266] width 645 height 498
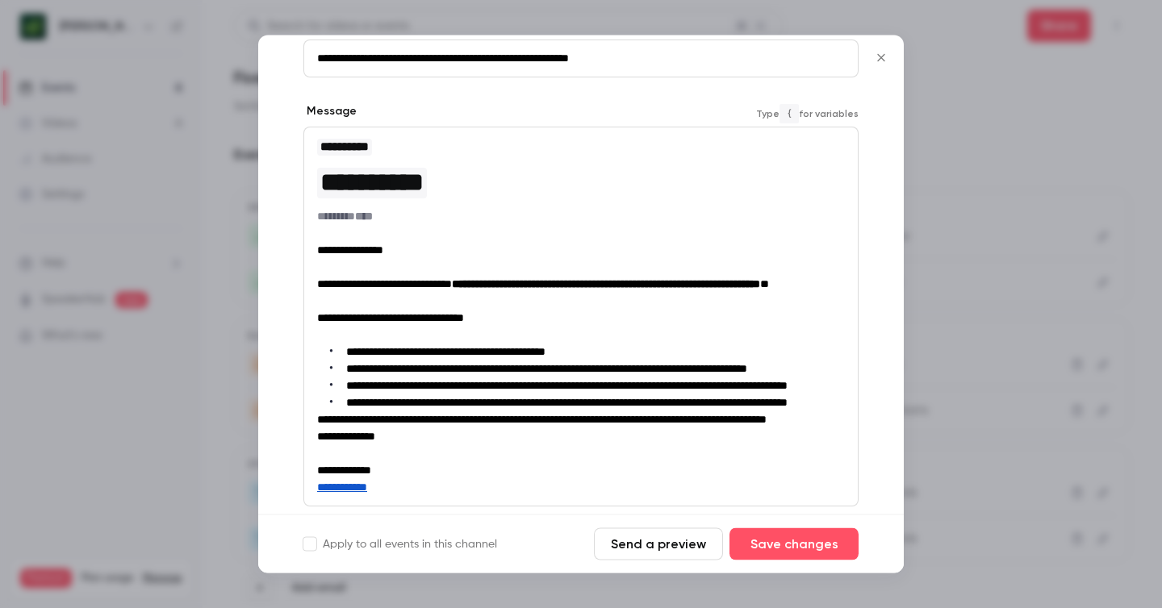
scroll to position [0, 0]
click at [433, 344] on p "editor" at bounding box center [581, 336] width 528 height 17
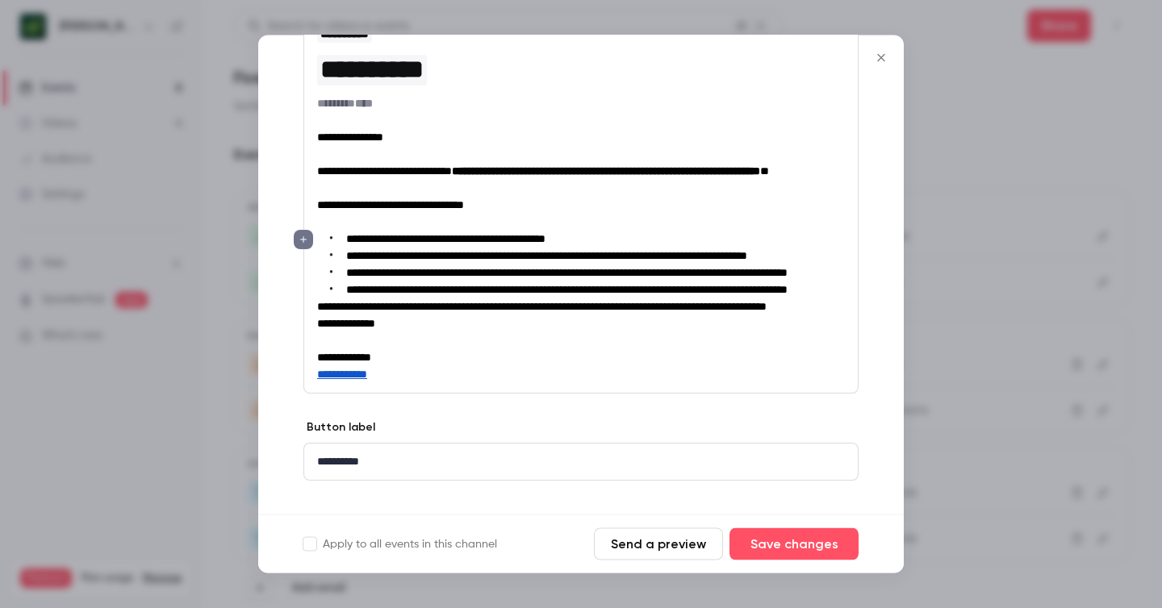
scroll to position [238, 0]
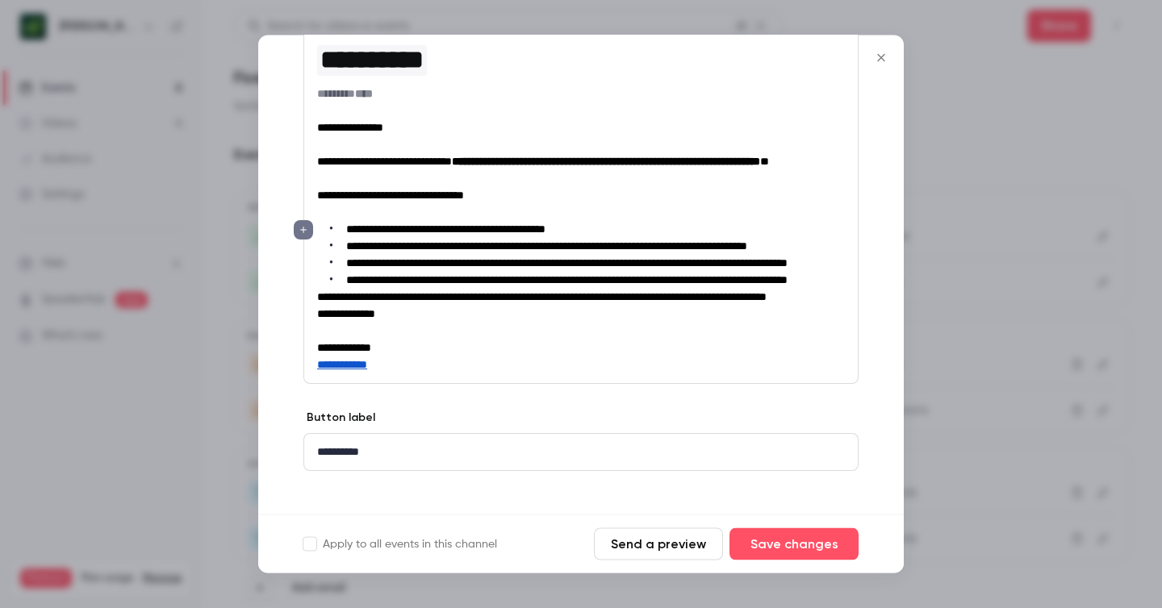
click at [346, 286] on span "**********" at bounding box center [566, 280] width 441 height 11
click at [439, 307] on p "**********" at bounding box center [581, 298] width 528 height 17
click at [482, 222] on p "editor" at bounding box center [581, 213] width 528 height 17
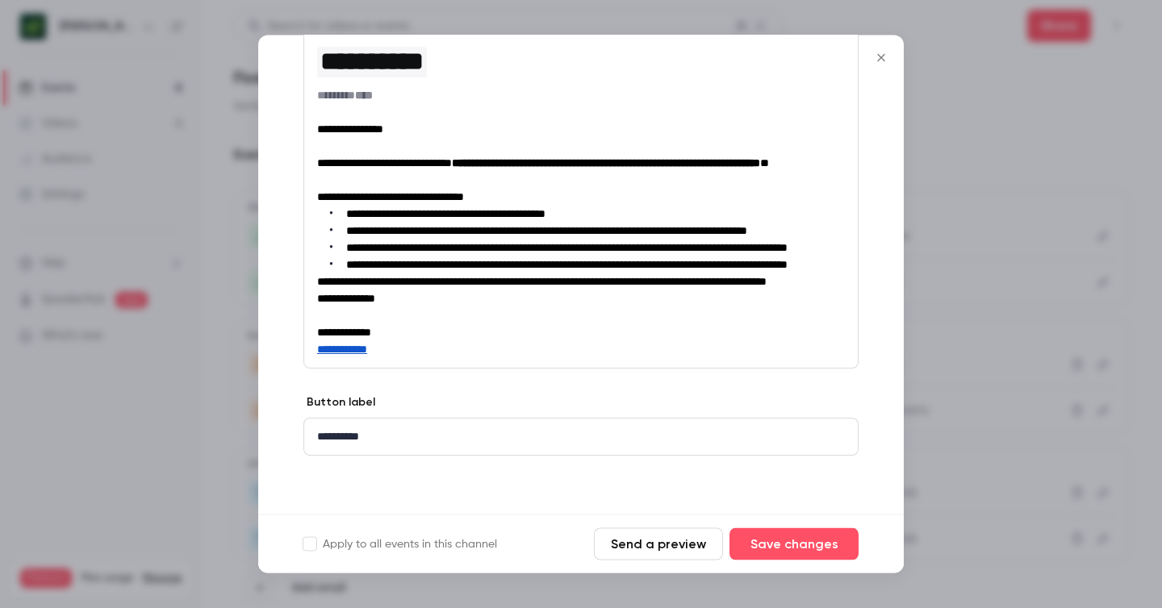
click at [401, 173] on p "**********" at bounding box center [581, 164] width 528 height 17
click at [376, 190] on p "editor" at bounding box center [581, 181] width 528 height 17
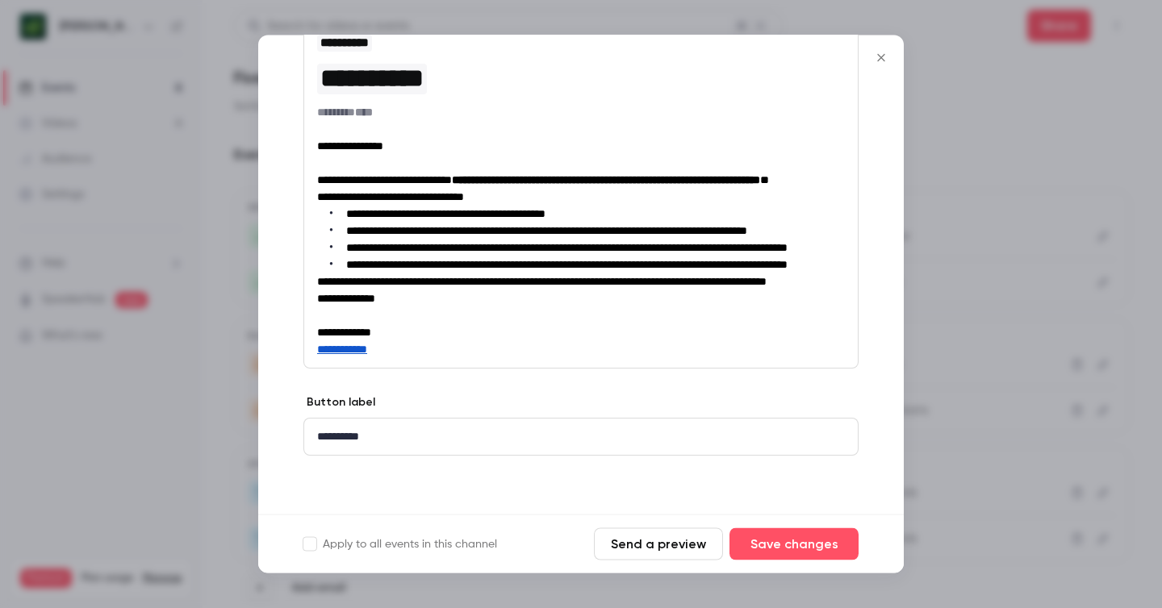
click at [359, 156] on p "editor" at bounding box center [581, 164] width 528 height 17
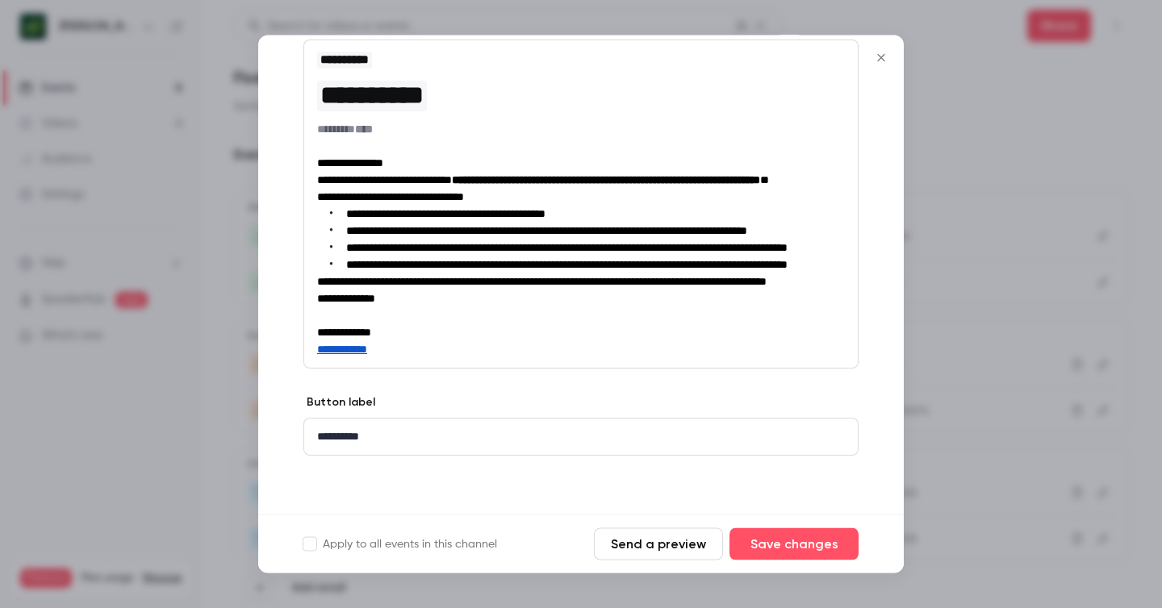
click at [318, 305] on span "**********" at bounding box center [346, 299] width 58 height 11
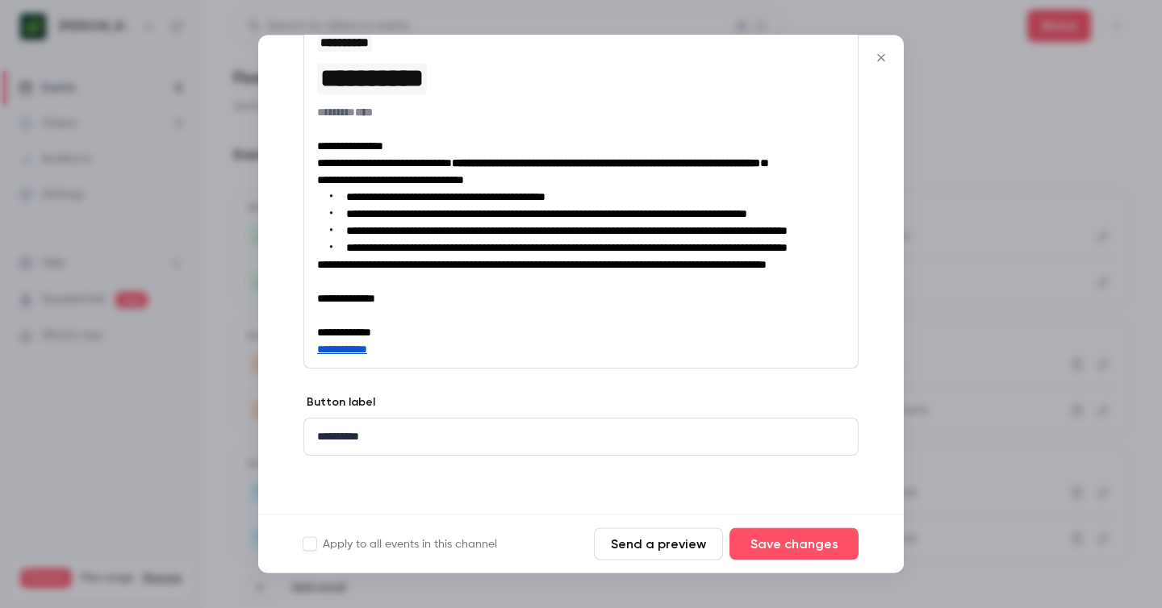
click at [342, 325] on p "editor" at bounding box center [581, 316] width 528 height 17
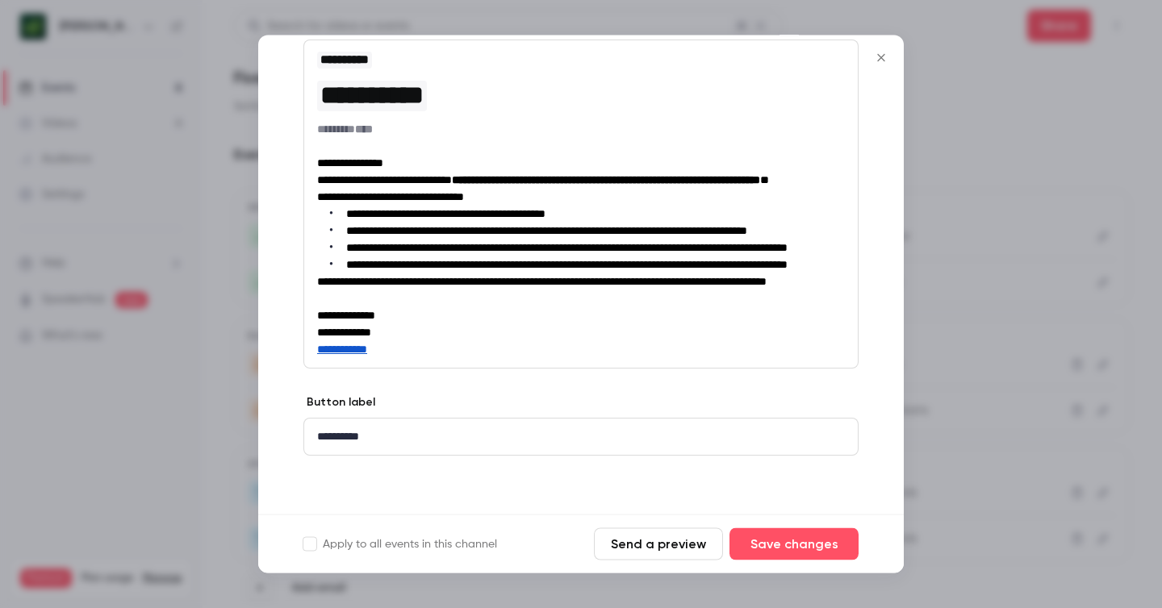
click at [445, 359] on h6 "**********" at bounding box center [581, 350] width 528 height 17
drag, startPoint x: 377, startPoint y: 436, endPoint x: 314, endPoint y: 436, distance: 62.9
click at [314, 436] on div "**********" at bounding box center [580, 438] width 553 height 36
click at [826, 545] on button "Save changes" at bounding box center [793, 544] width 129 height 32
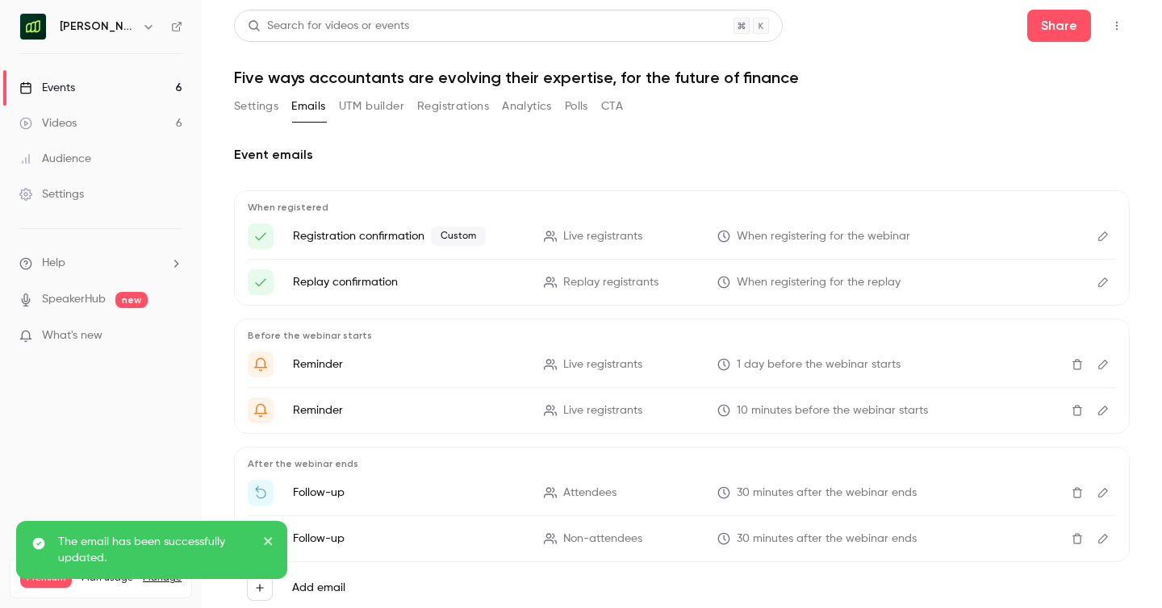
click at [1102, 240] on icon "Edit" at bounding box center [1102, 236] width 13 height 11
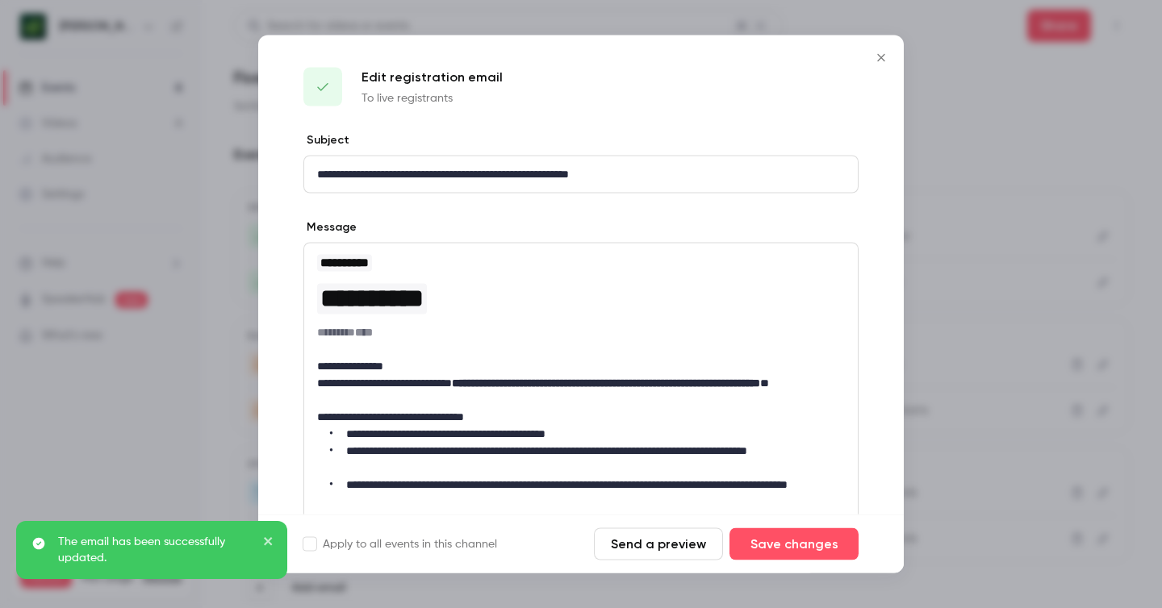
click at [649, 549] on button "Send a preview" at bounding box center [658, 544] width 129 height 32
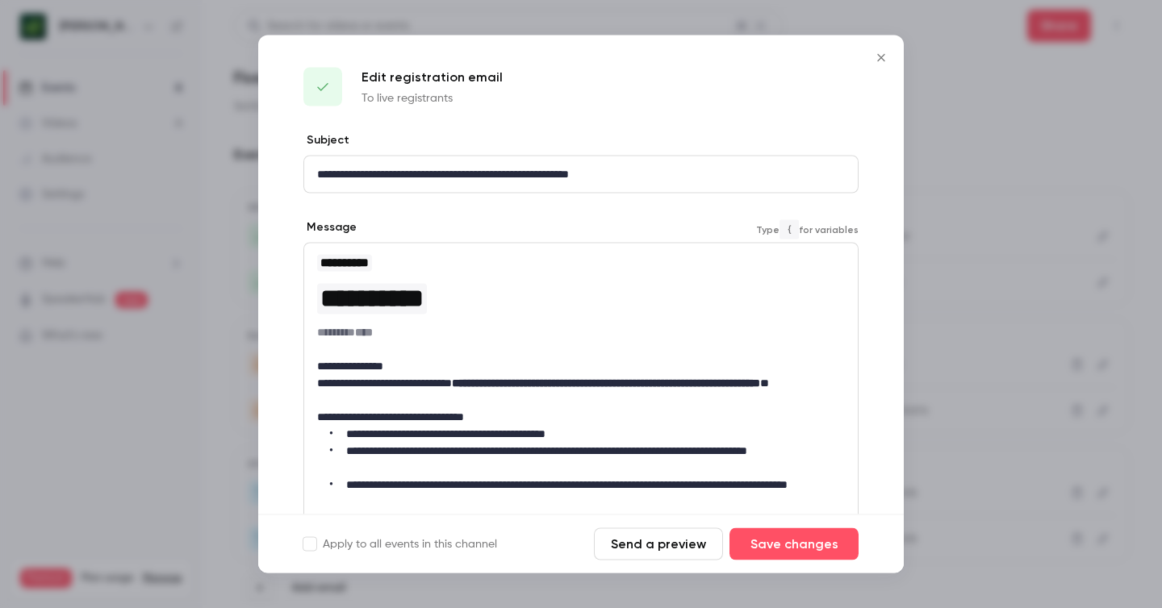
click at [464, 412] on p "**********" at bounding box center [581, 417] width 528 height 17
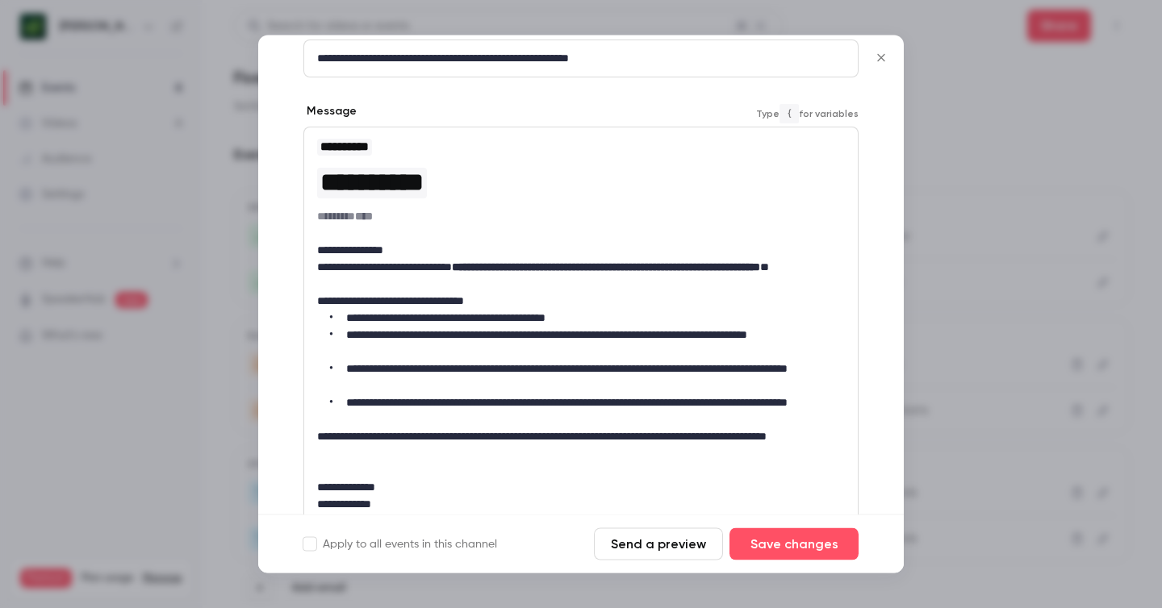
scroll to position [118, 0]
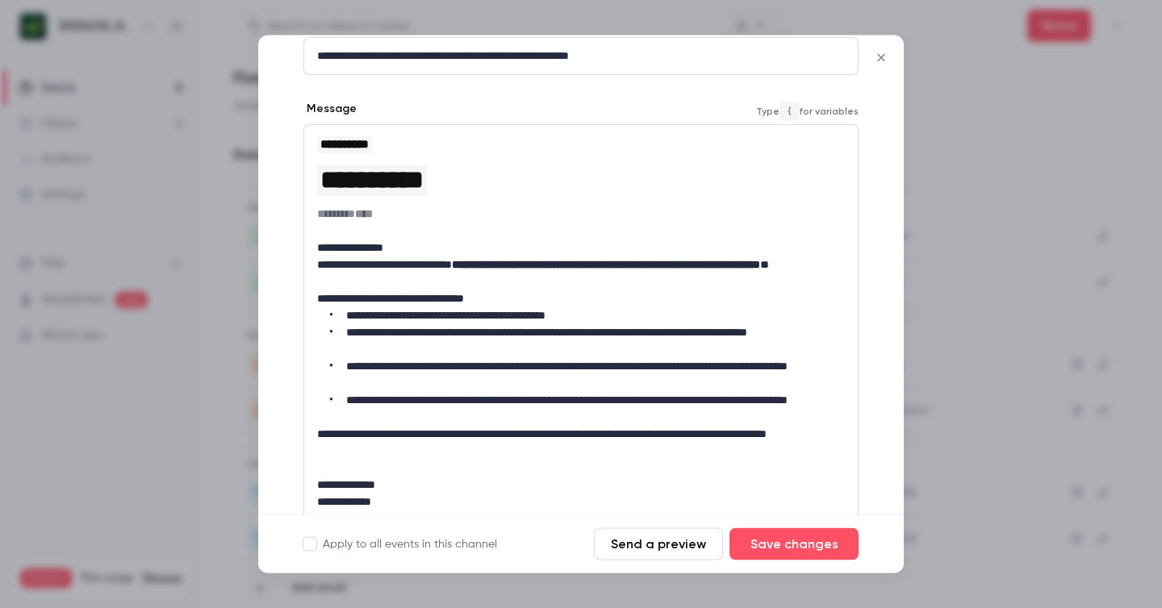
click at [385, 275] on p "**********" at bounding box center [581, 274] width 528 height 34
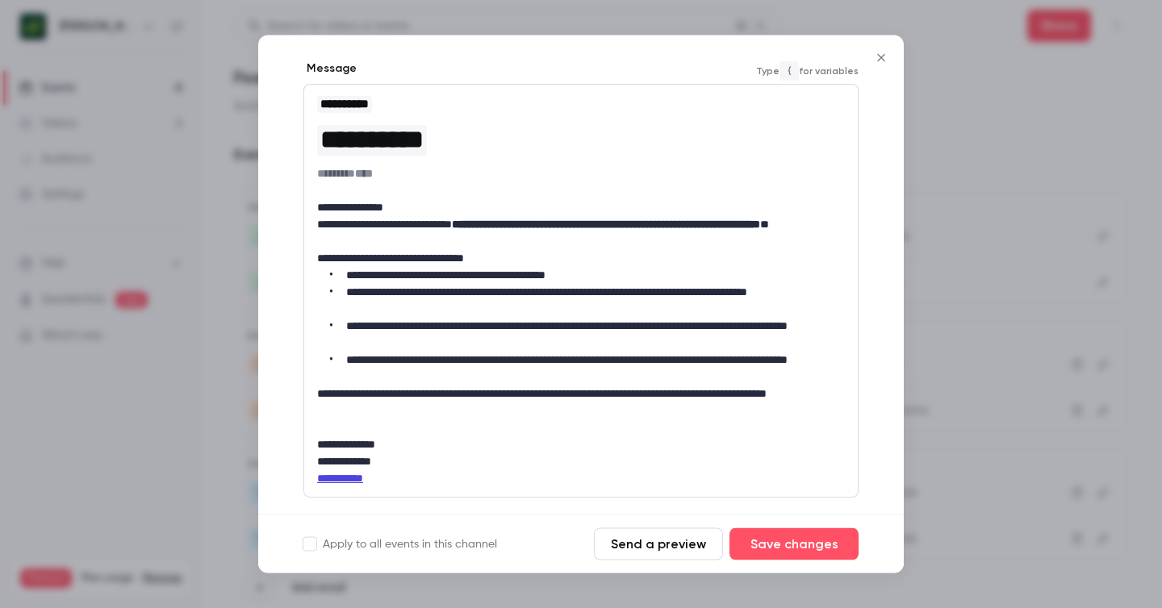
scroll to position [157, 0]
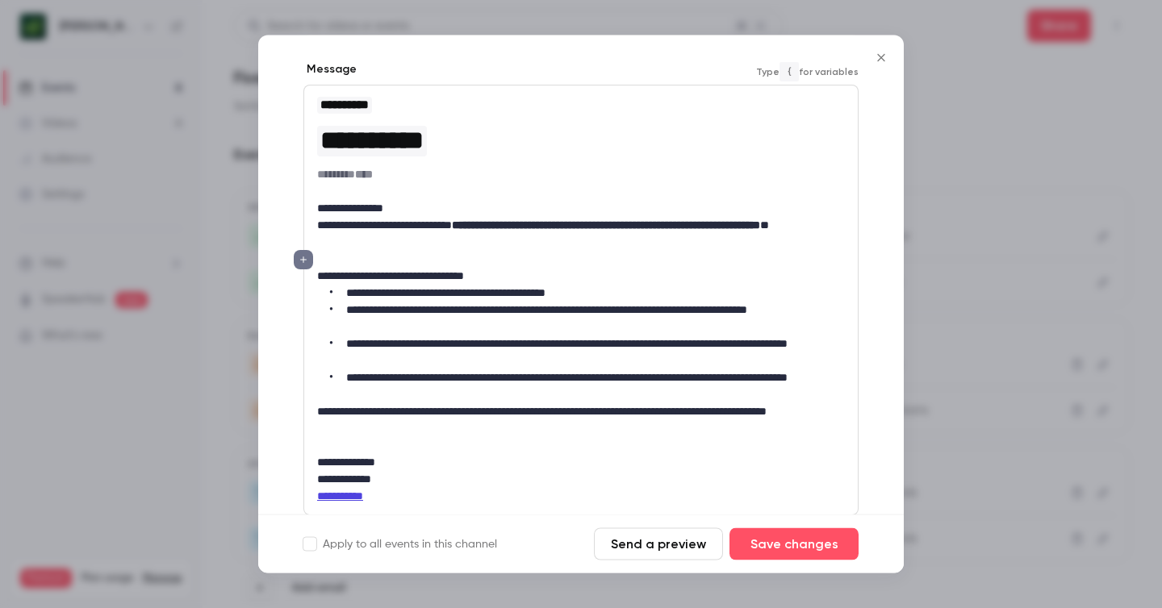
click at [303, 257] on icon "editor" at bounding box center [303, 260] width 11 height 10
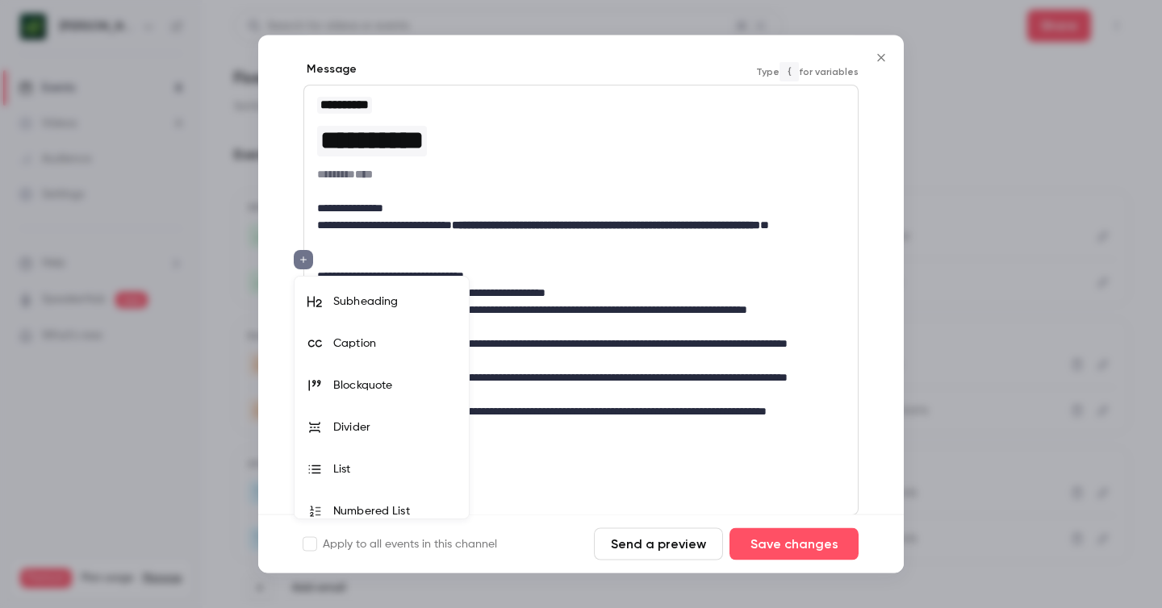
scroll to position [52, 0]
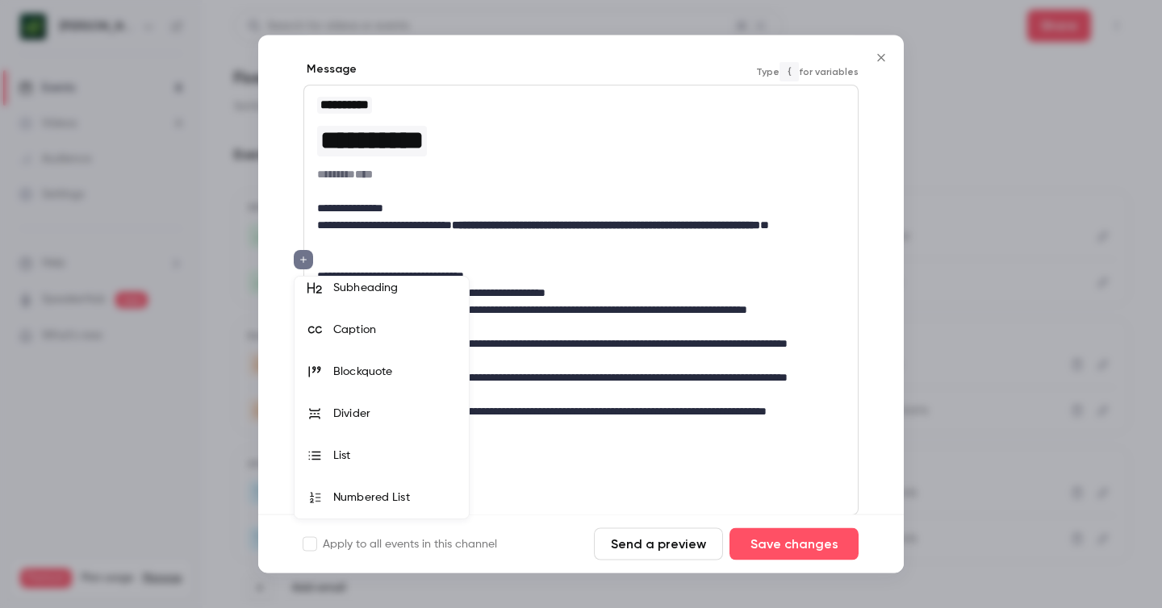
click at [549, 299] on div at bounding box center [581, 304] width 1162 height 608
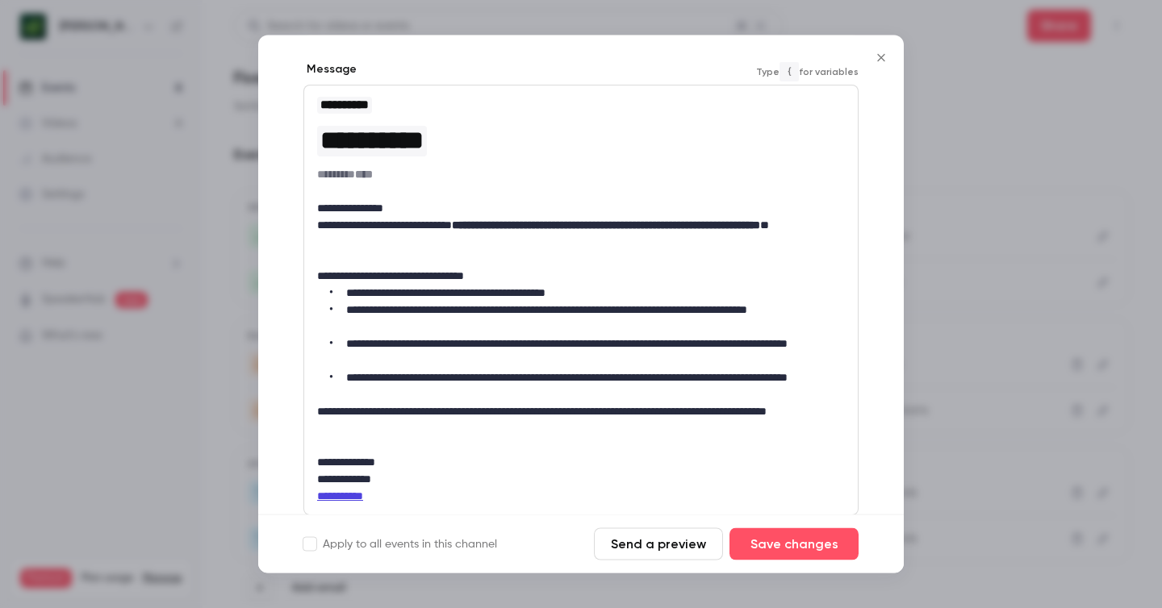
click at [365, 263] on p "editor" at bounding box center [581, 260] width 528 height 17
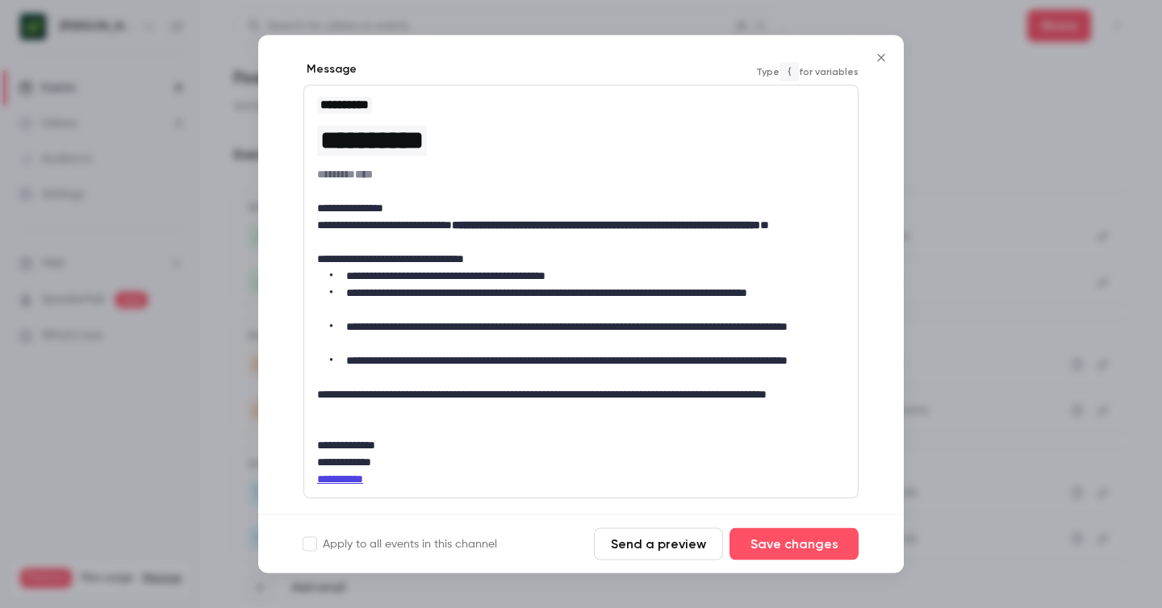
click at [878, 52] on icon "Close" at bounding box center [880, 58] width 19 height 13
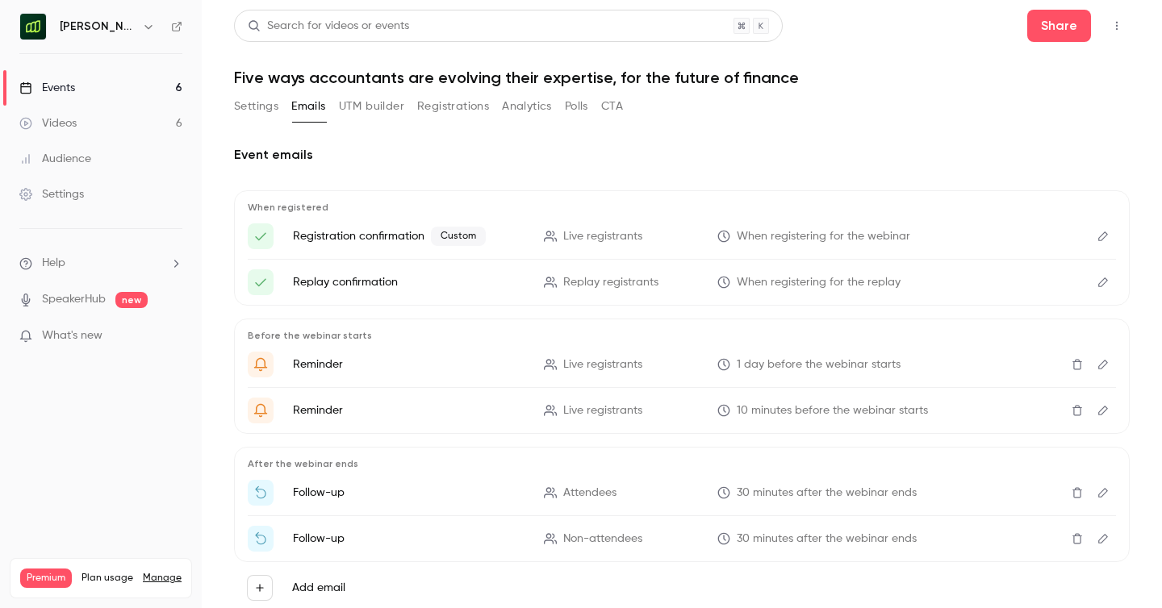
click at [81, 83] on link "Events 6" at bounding box center [101, 87] width 202 height 35
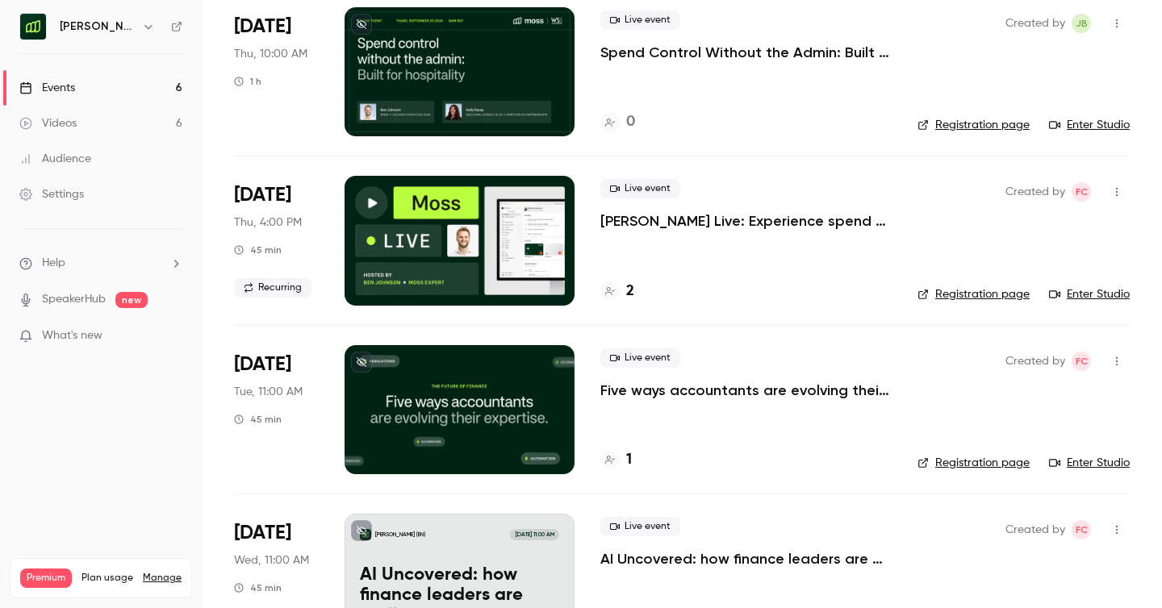
scroll to position [133, 0]
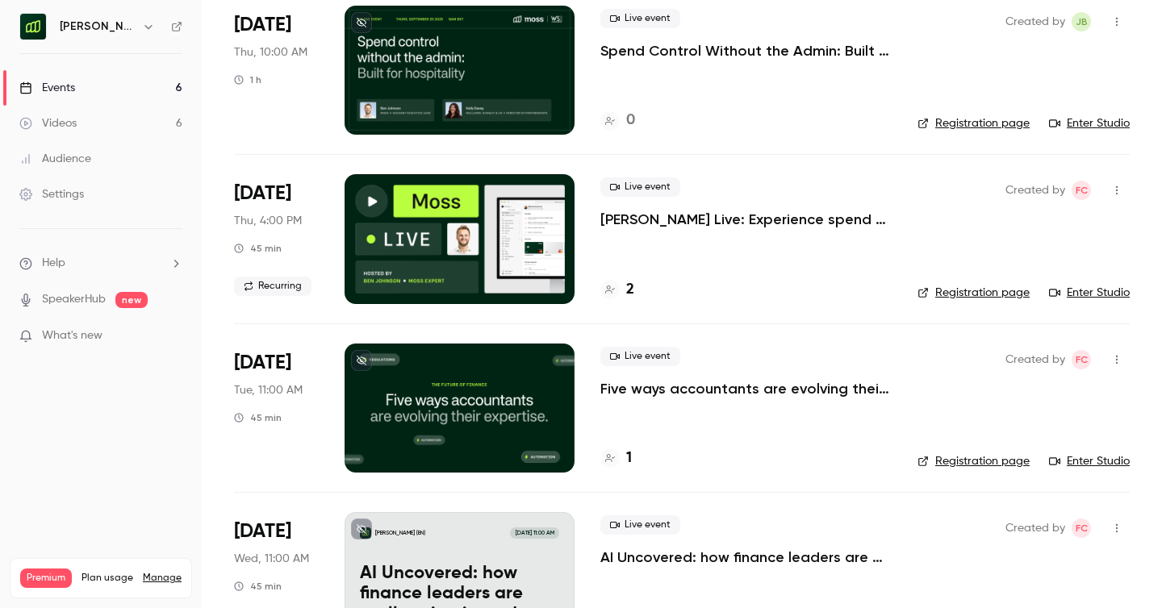
click at [710, 393] on p "Five ways accountants are evolving their expertise, for the future of finance" at bounding box center [745, 388] width 291 height 19
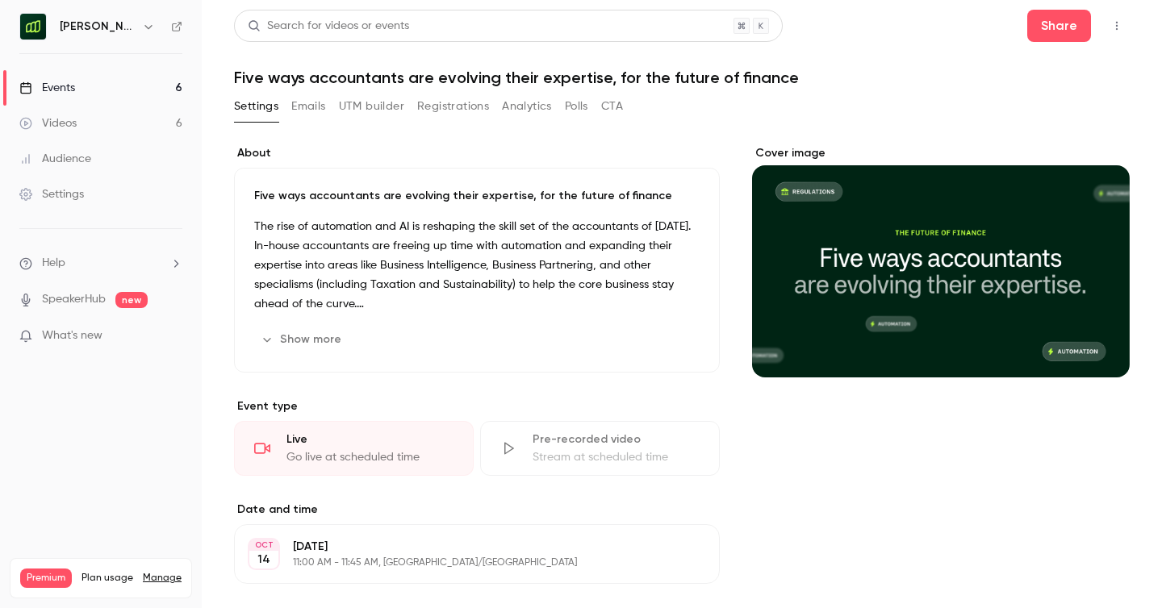
click at [58, 86] on div "Events" at bounding box center [47, 88] width 56 height 16
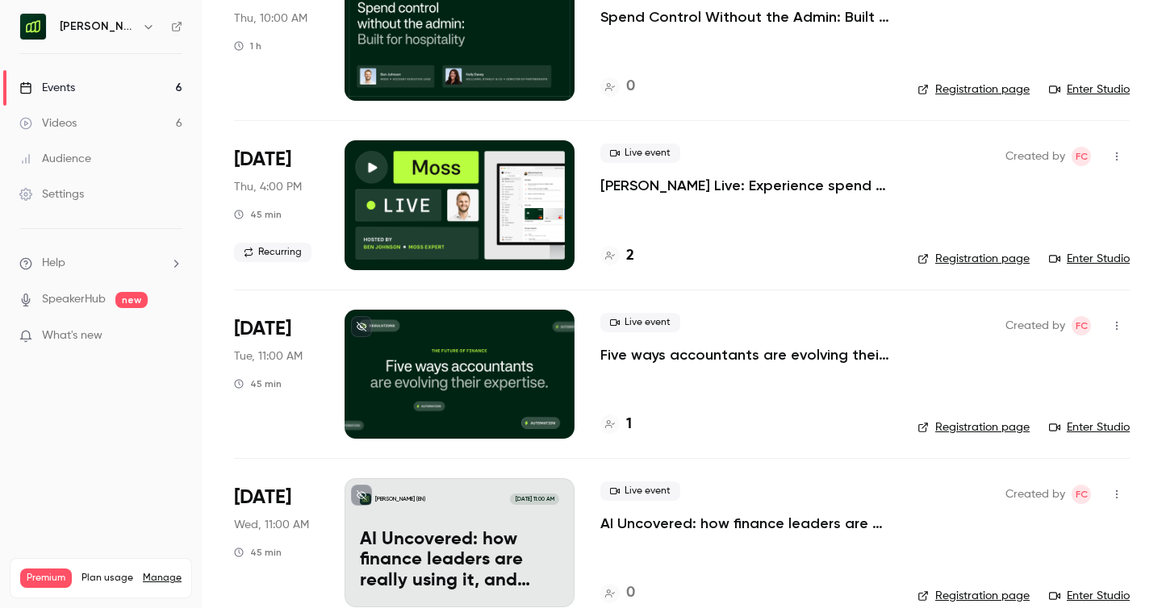
scroll to position [176, 0]
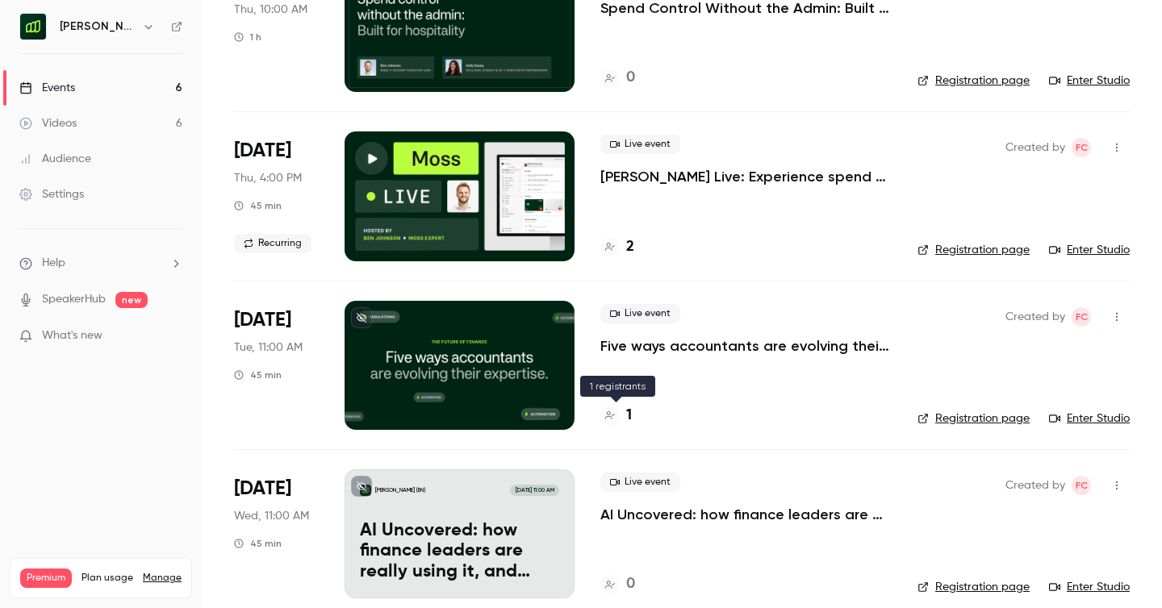
click at [629, 411] on h4 "1" at bounding box center [629, 416] width 6 height 22
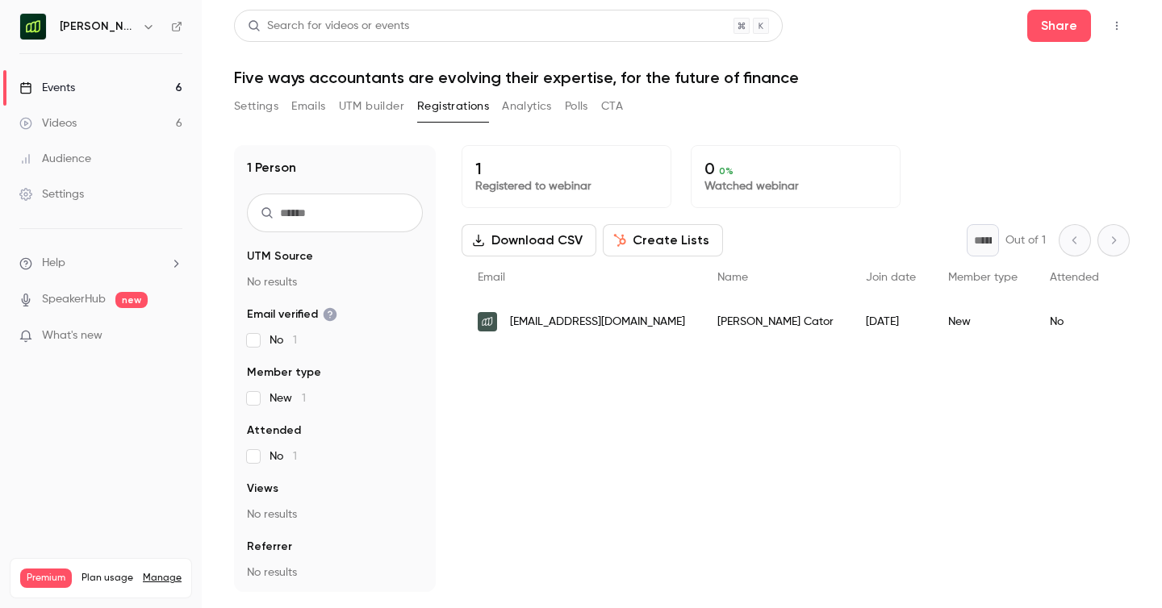
click at [310, 101] on button "Emails" at bounding box center [308, 107] width 34 height 26
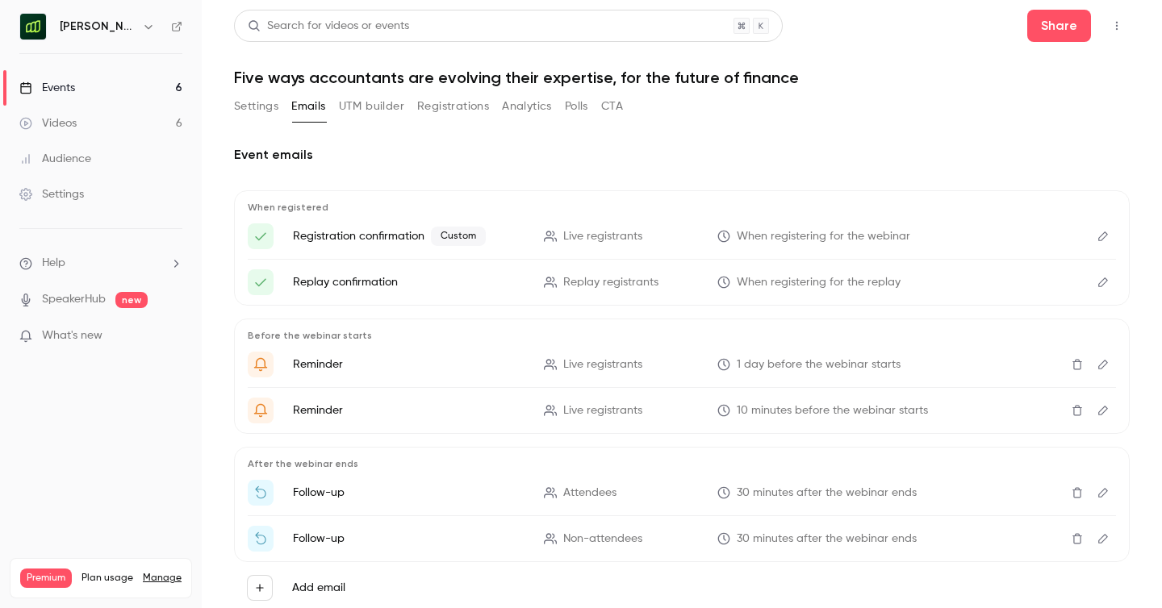
click at [1106, 232] on icon "Edit" at bounding box center [1102, 236] width 13 height 11
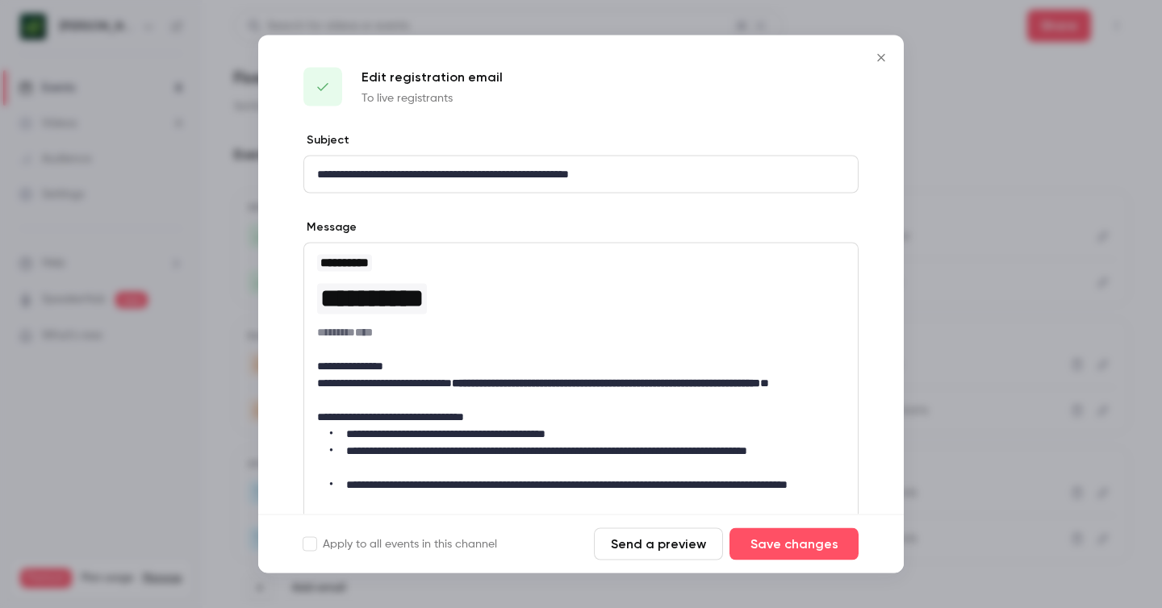
click at [390, 368] on p "**********" at bounding box center [581, 366] width 528 height 17
click at [390, 365] on p "**********" at bounding box center [581, 366] width 528 height 17
drag, startPoint x: 392, startPoint y: 367, endPoint x: 331, endPoint y: 367, distance: 61.3
click at [331, 367] on p "**********" at bounding box center [581, 366] width 528 height 17
click at [805, 542] on button "Save changes" at bounding box center [793, 544] width 129 height 32
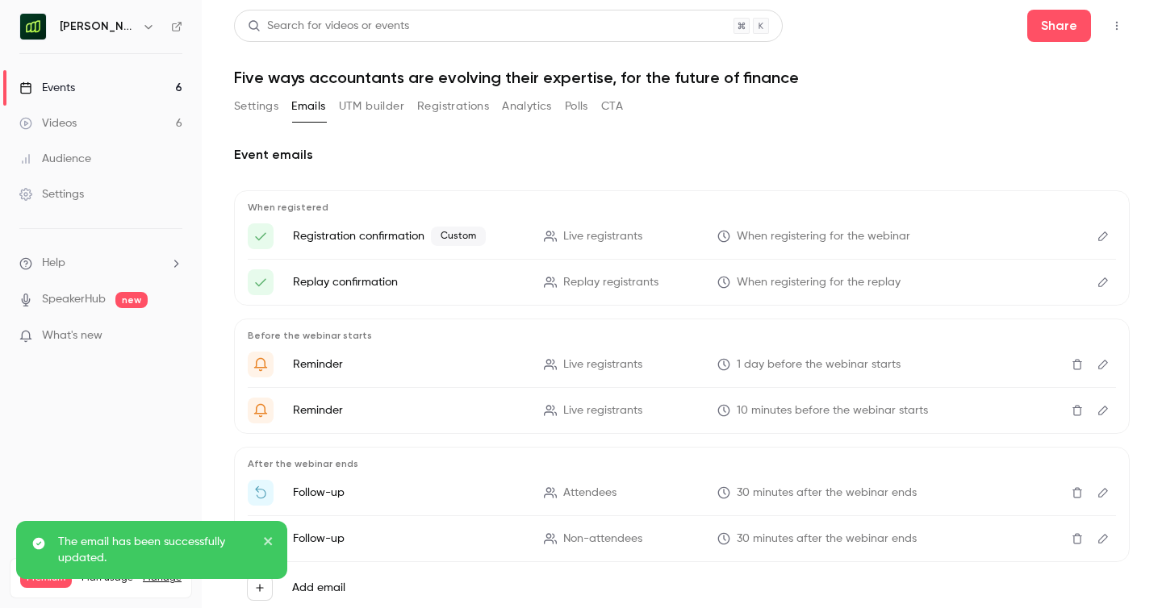
click at [1095, 230] on button "Edit" at bounding box center [1103, 236] width 26 height 26
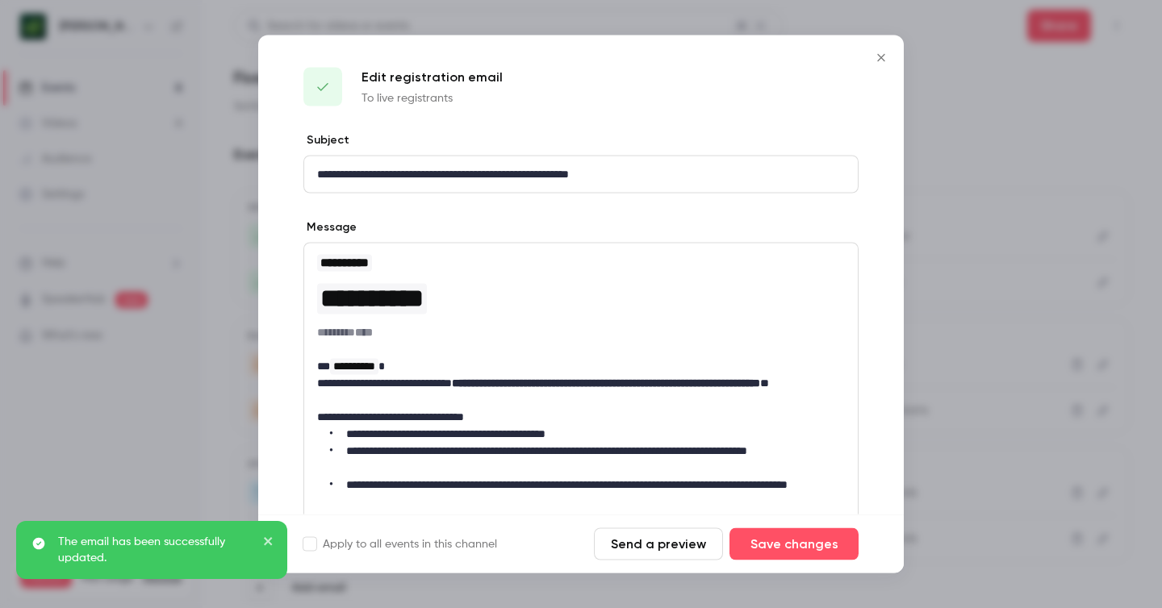
click at [657, 549] on button "Send a preview" at bounding box center [658, 544] width 129 height 32
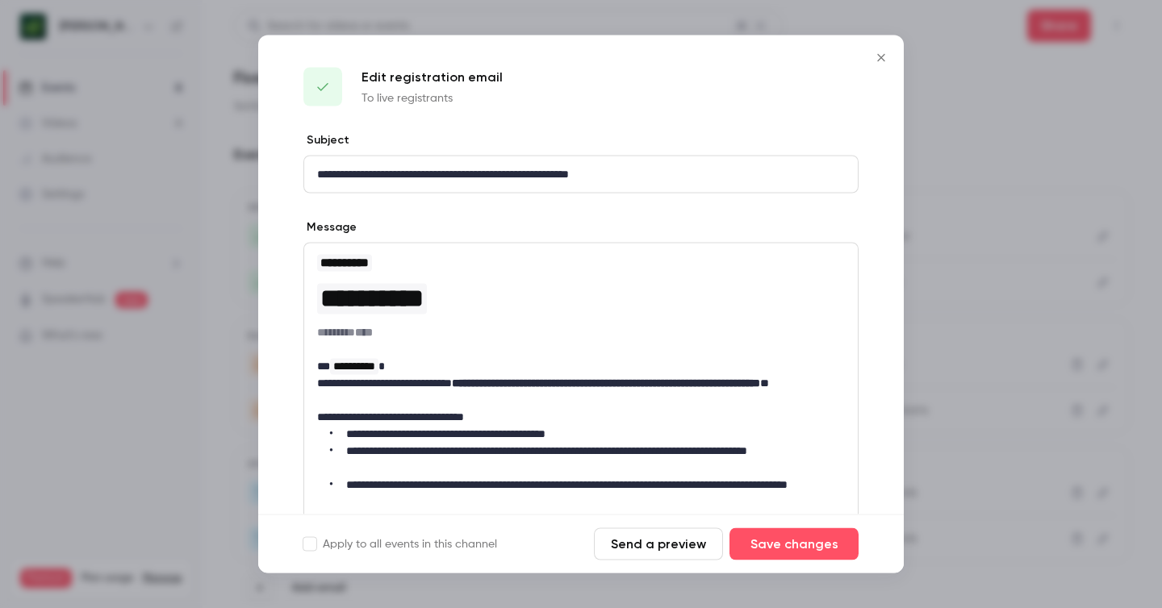
click at [885, 59] on icon "Close" at bounding box center [880, 58] width 19 height 13
